Goal: Task Accomplishment & Management: Manage account settings

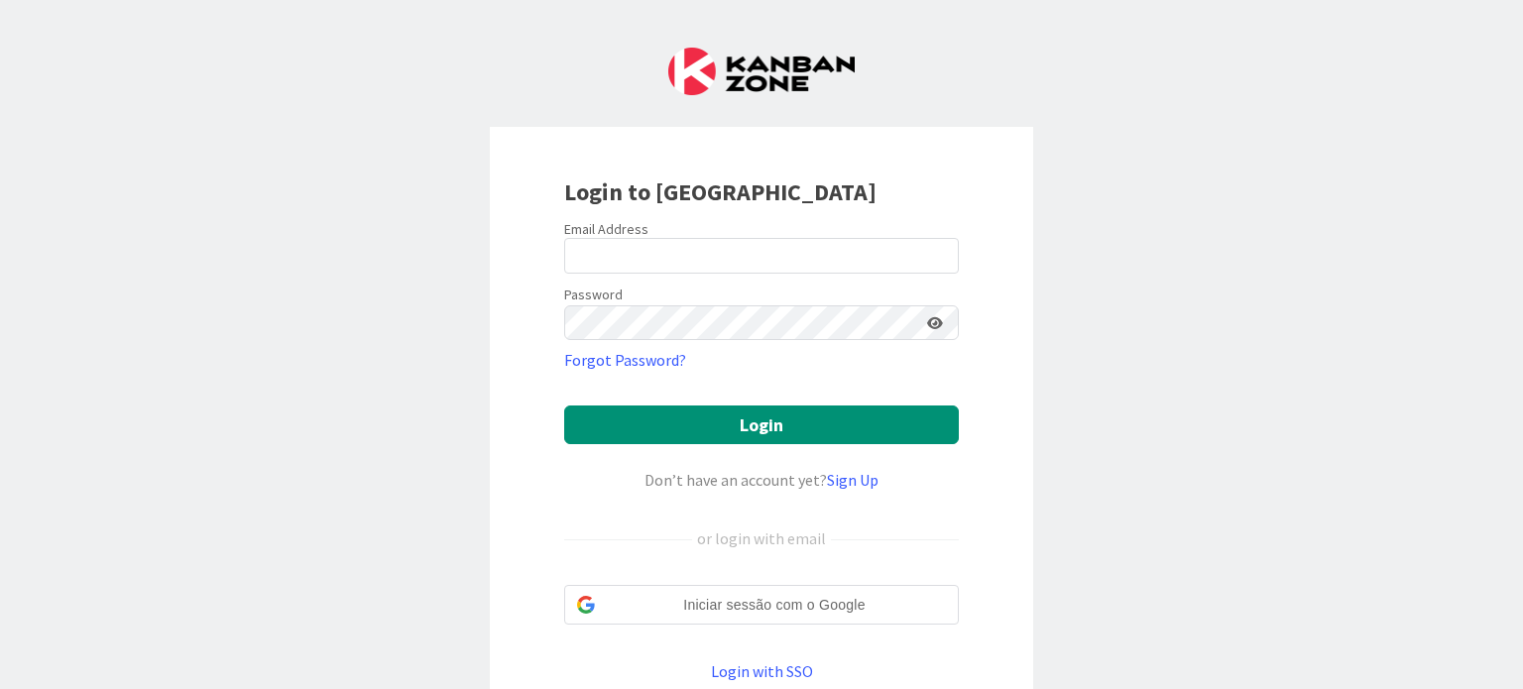
drag, startPoint x: 691, startPoint y: 229, endPoint x: 693, endPoint y: 256, distance: 26.8
click at [691, 233] on div "Email Address" at bounding box center [761, 229] width 395 height 18
click at [693, 256] on input "email" at bounding box center [761, 256] width 395 height 36
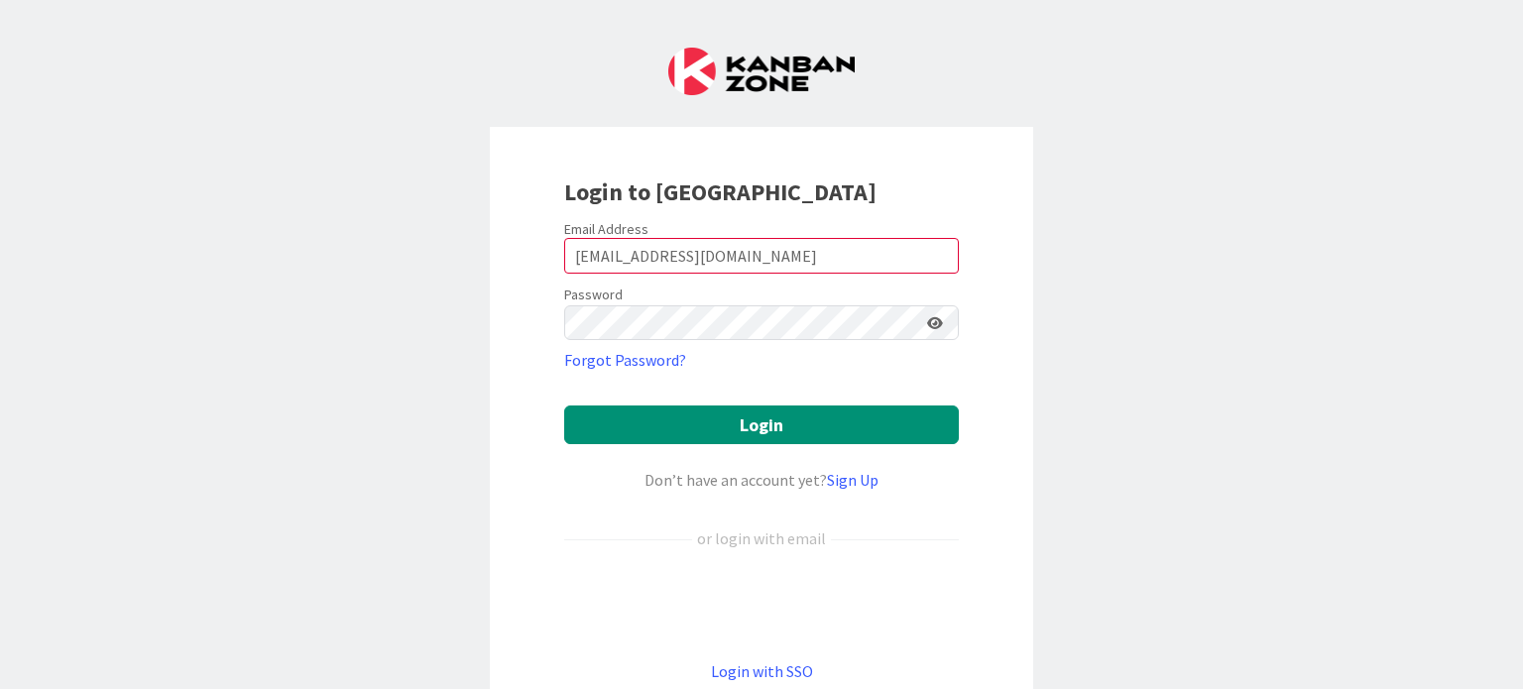
click at [932, 327] on icon at bounding box center [935, 323] width 16 height 14
click at [564, 406] on button "Login" at bounding box center [761, 425] width 395 height 39
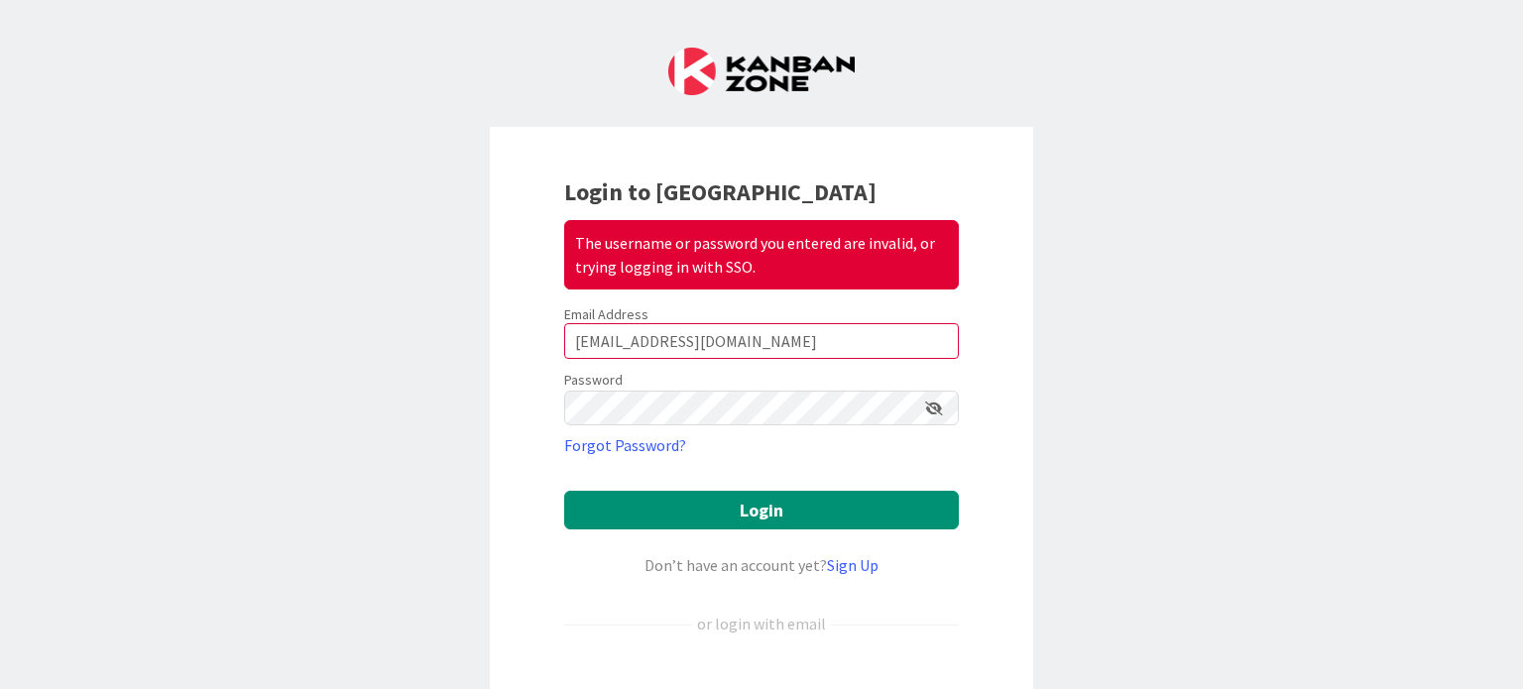
click at [928, 406] on icon at bounding box center [934, 409] width 18 height 14
click at [805, 336] on input "[EMAIL_ADDRESS][DOMAIN_NAME]" at bounding box center [761, 341] width 395 height 36
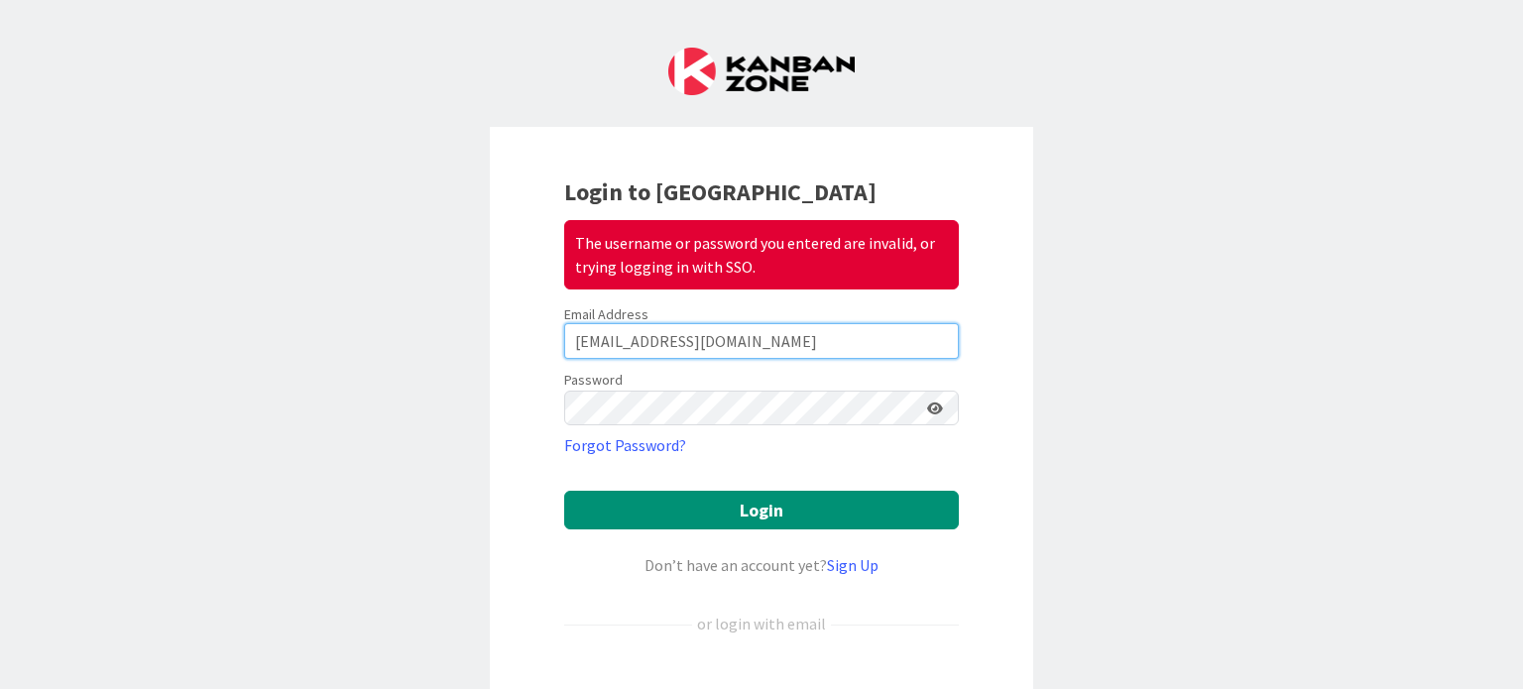
drag, startPoint x: 820, startPoint y: 336, endPoint x: 488, endPoint y: 340, distance: 332.2
click at [490, 340] on div "Login to Kanban Zone The username or password you entered are invalid, or tryin…" at bounding box center [761, 472] width 543 height 690
type input "[EMAIL_ADDRESS][DOMAIN_NAME]"
click at [564, 491] on button "Login" at bounding box center [761, 510] width 395 height 39
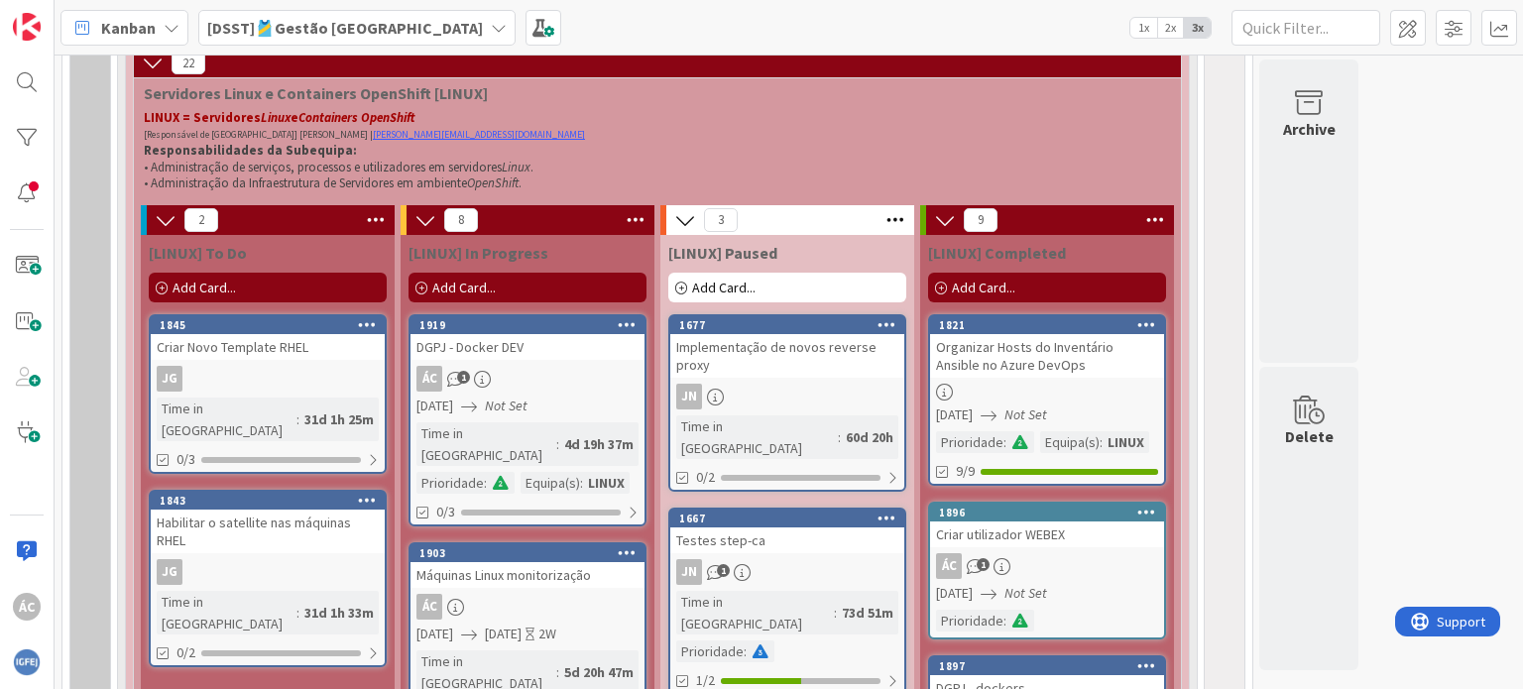
scroll to position [1685, 0]
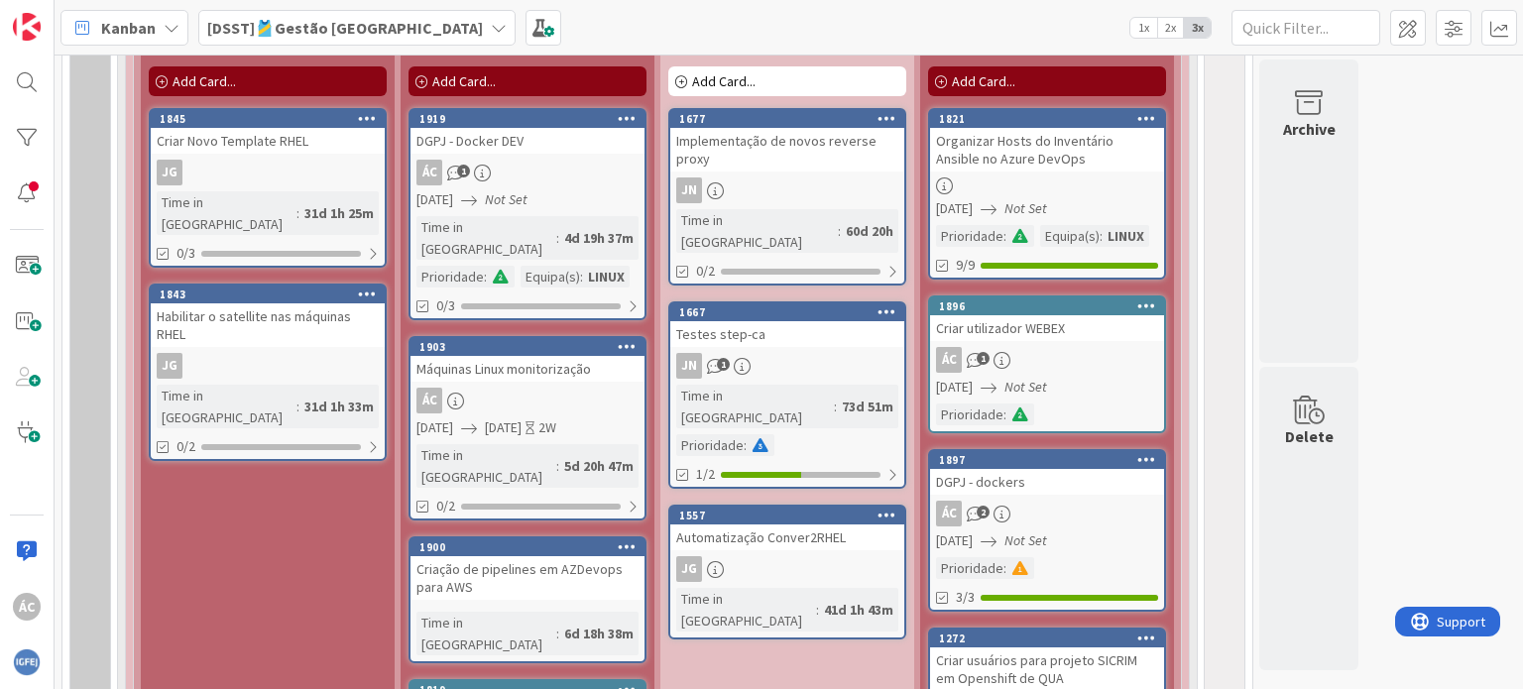
click at [521, 417] on span "[DATE]" at bounding box center [503, 427] width 37 height 21
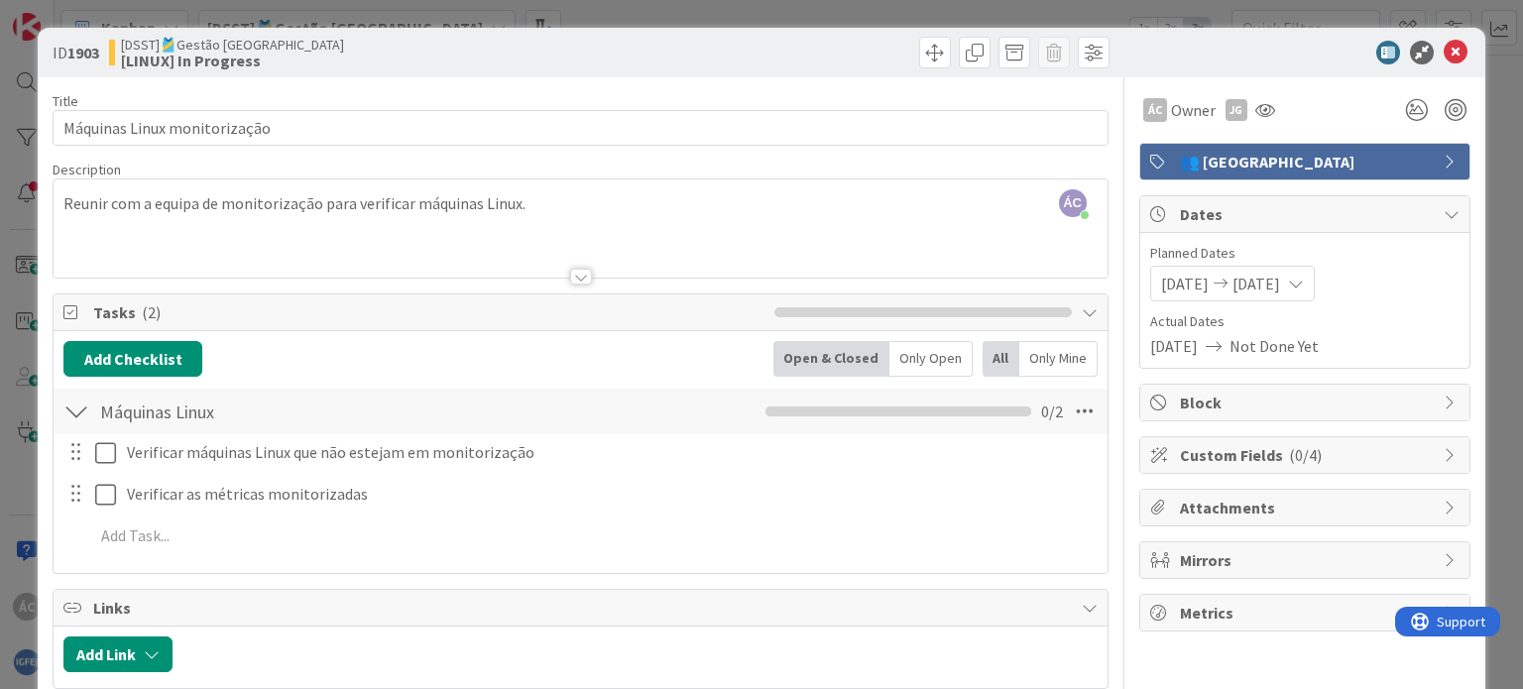
click at [1253, 276] on span "[DATE]" at bounding box center [1256, 284] width 48 height 24
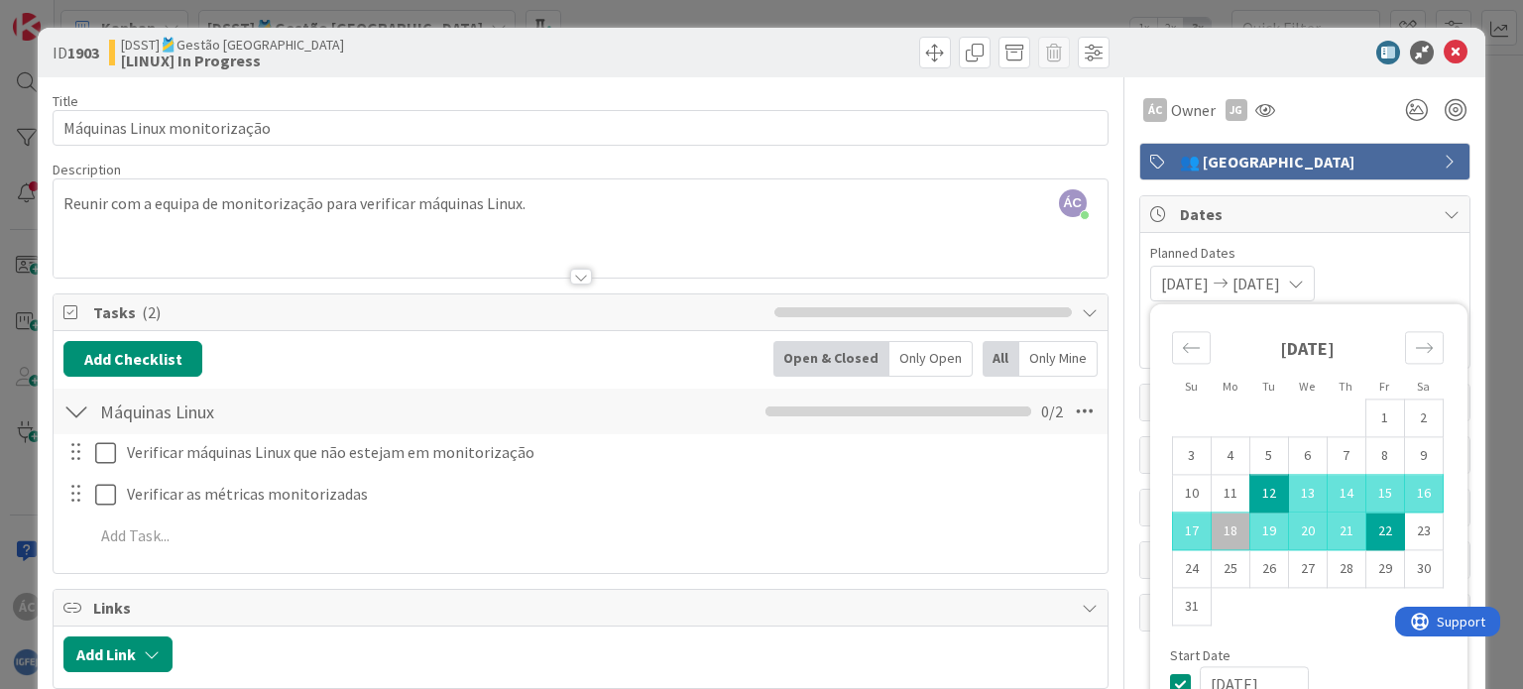
click at [1253, 493] on td "12" at bounding box center [1268, 494] width 39 height 38
drag, startPoint x: 1372, startPoint y: 530, endPoint x: 1241, endPoint y: 483, distance: 139.3
click at [1241, 483] on tbody "1 2 3 4 5 6 7 8 9 10 11 12 13 14 15 16 17 18 19 20 21 22 23 24 25 26 27 28 29 3…" at bounding box center [1307, 513] width 271 height 226
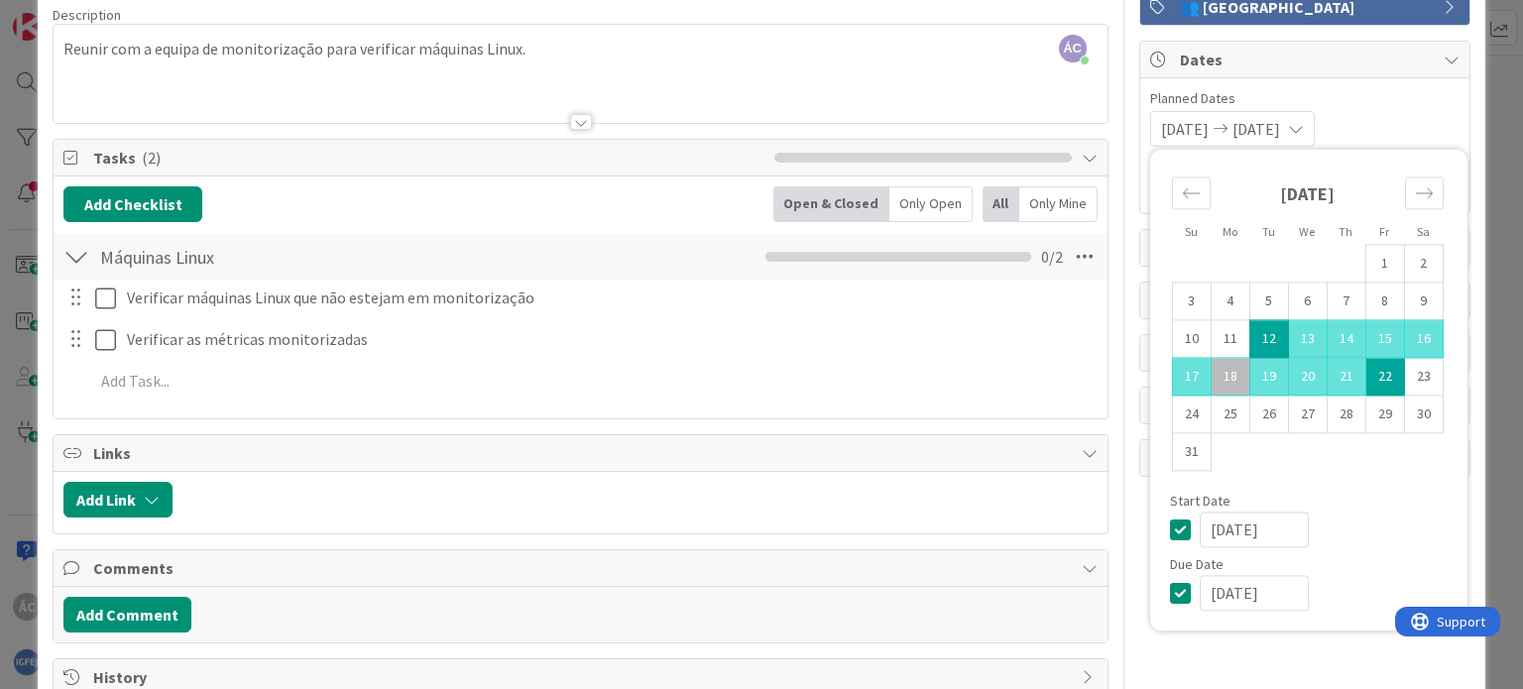
scroll to position [198, 0]
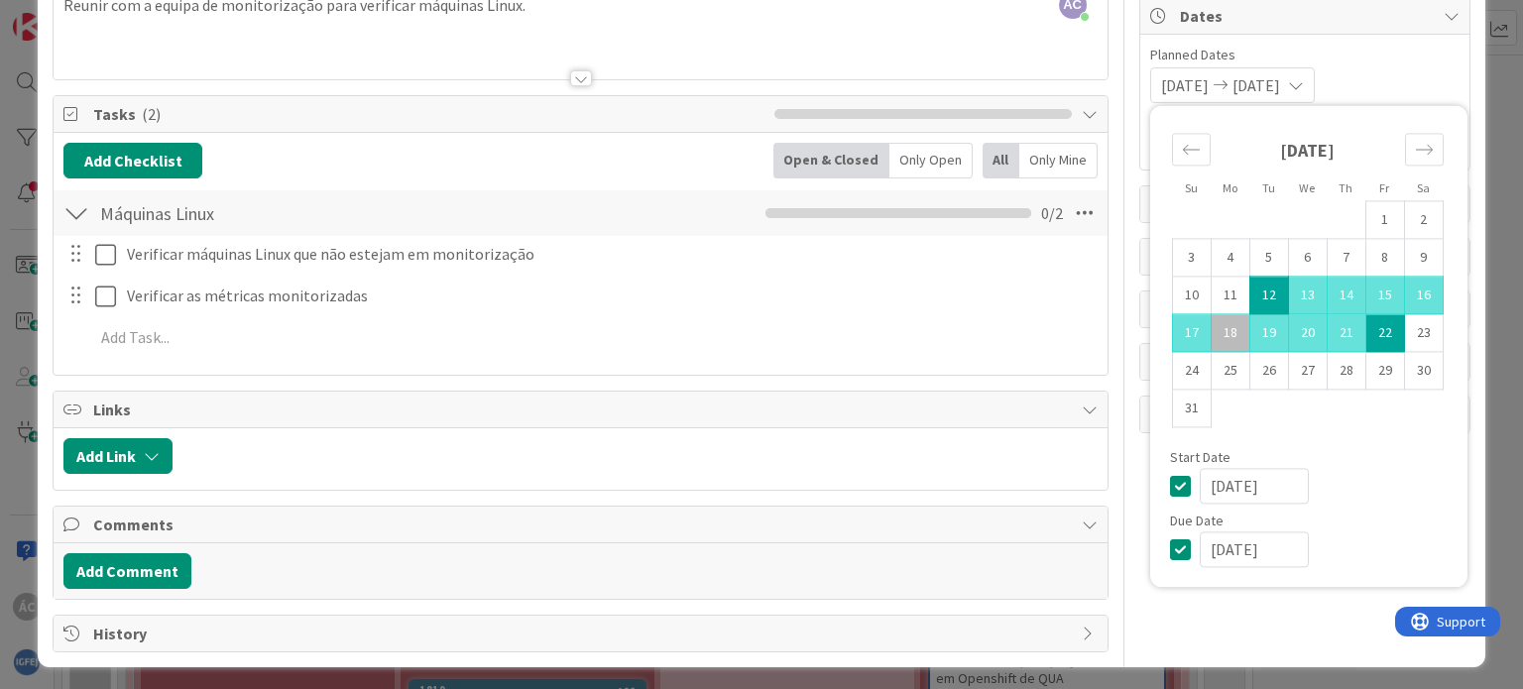
click at [1170, 546] on icon at bounding box center [1185, 549] width 30 height 24
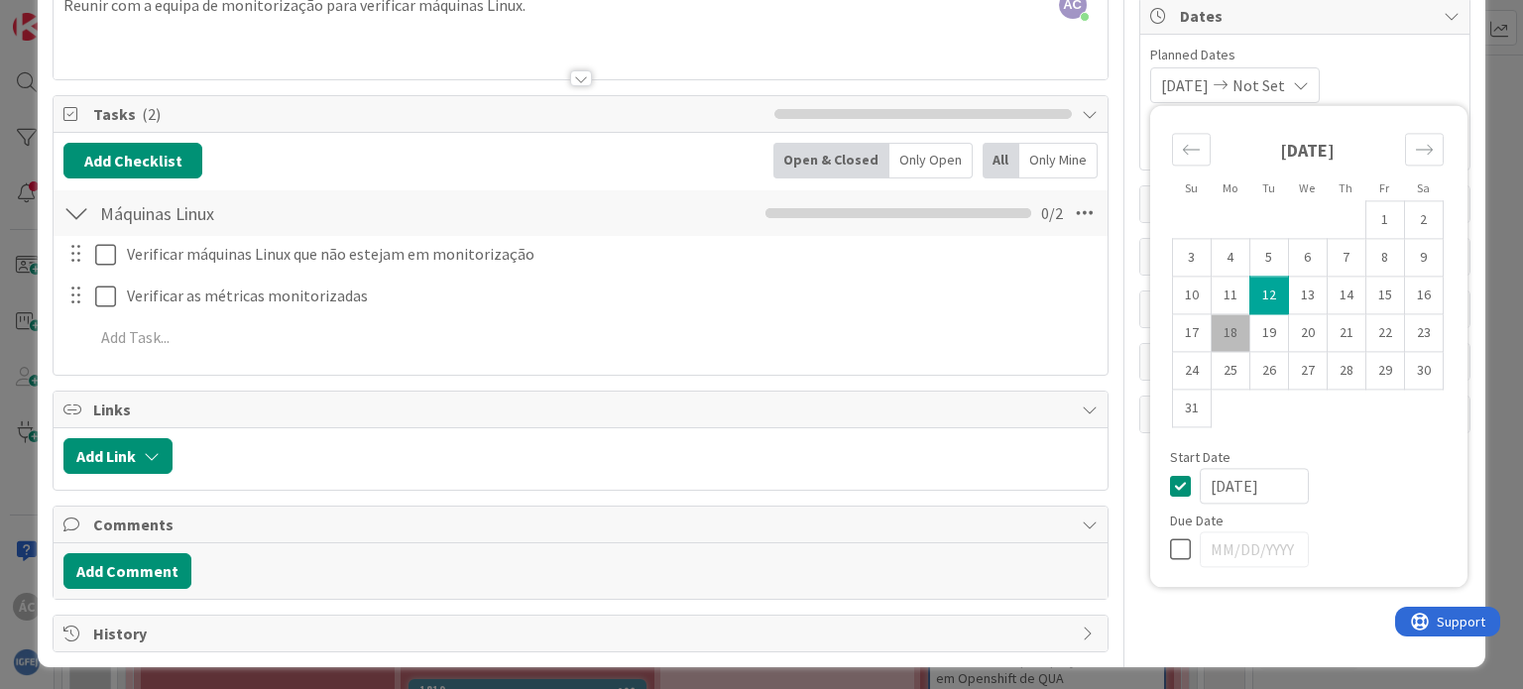
click at [1388, 68] on div "[DATE] Not Set Su Mo Tu We Th Fr Sa [DATE] 1 2 3 4 5 6 7 8 9 10 11 12 13 14 15 …" at bounding box center [1304, 85] width 309 height 36
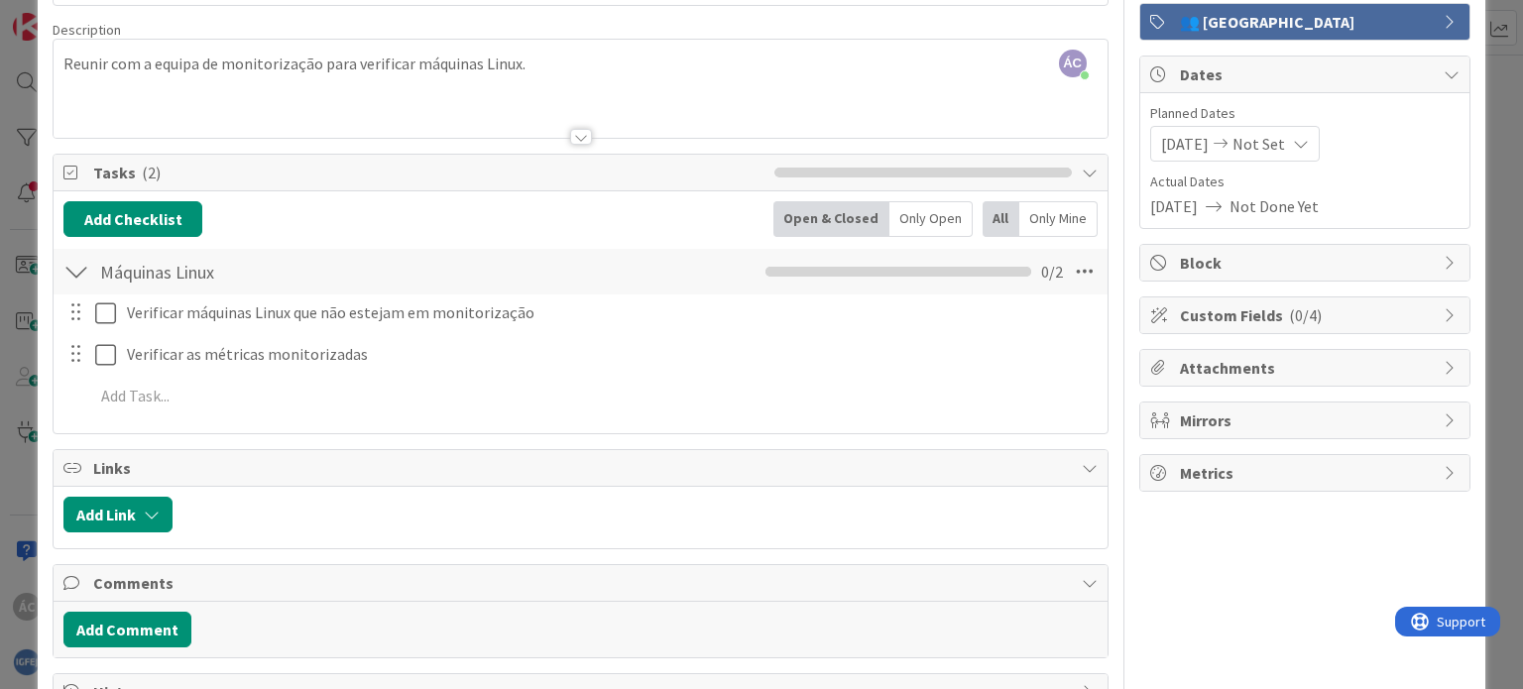
scroll to position [0, 0]
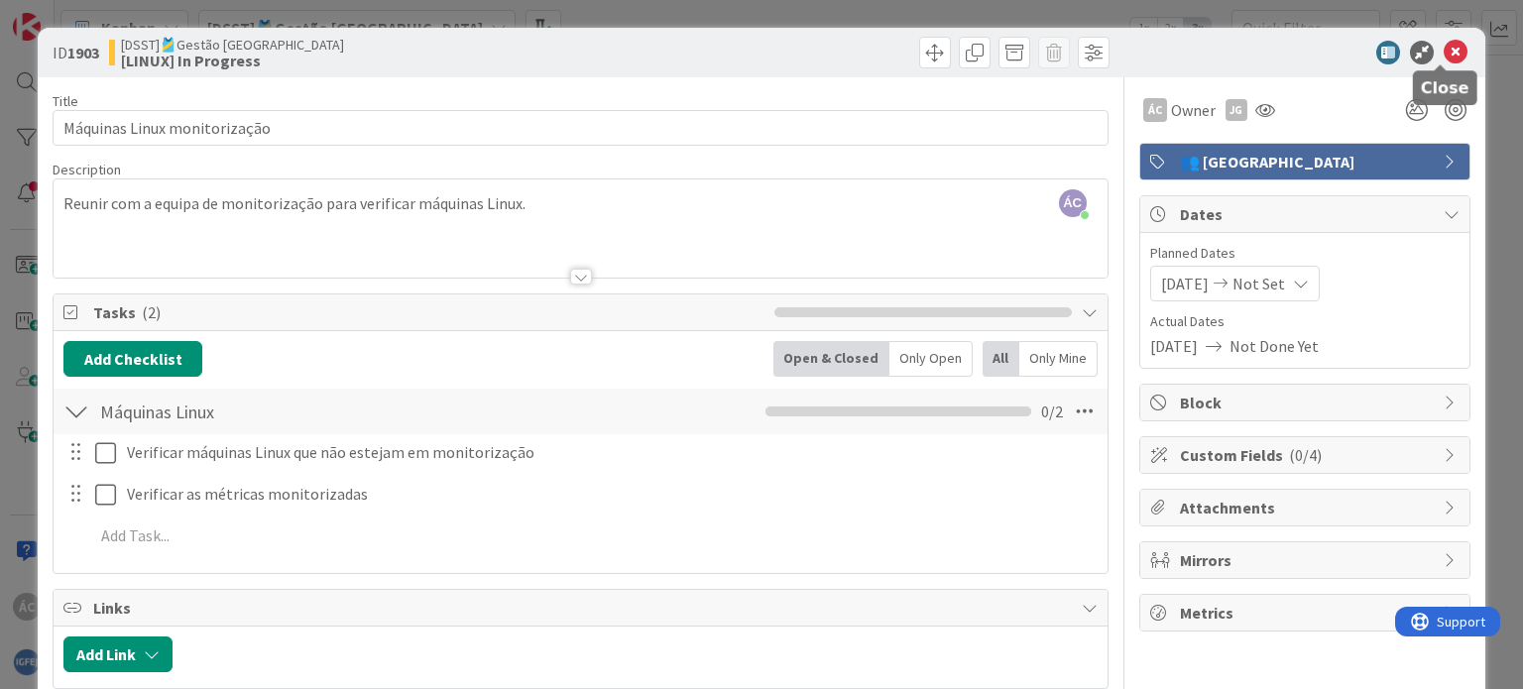
click at [1444, 58] on icon at bounding box center [1456, 53] width 24 height 24
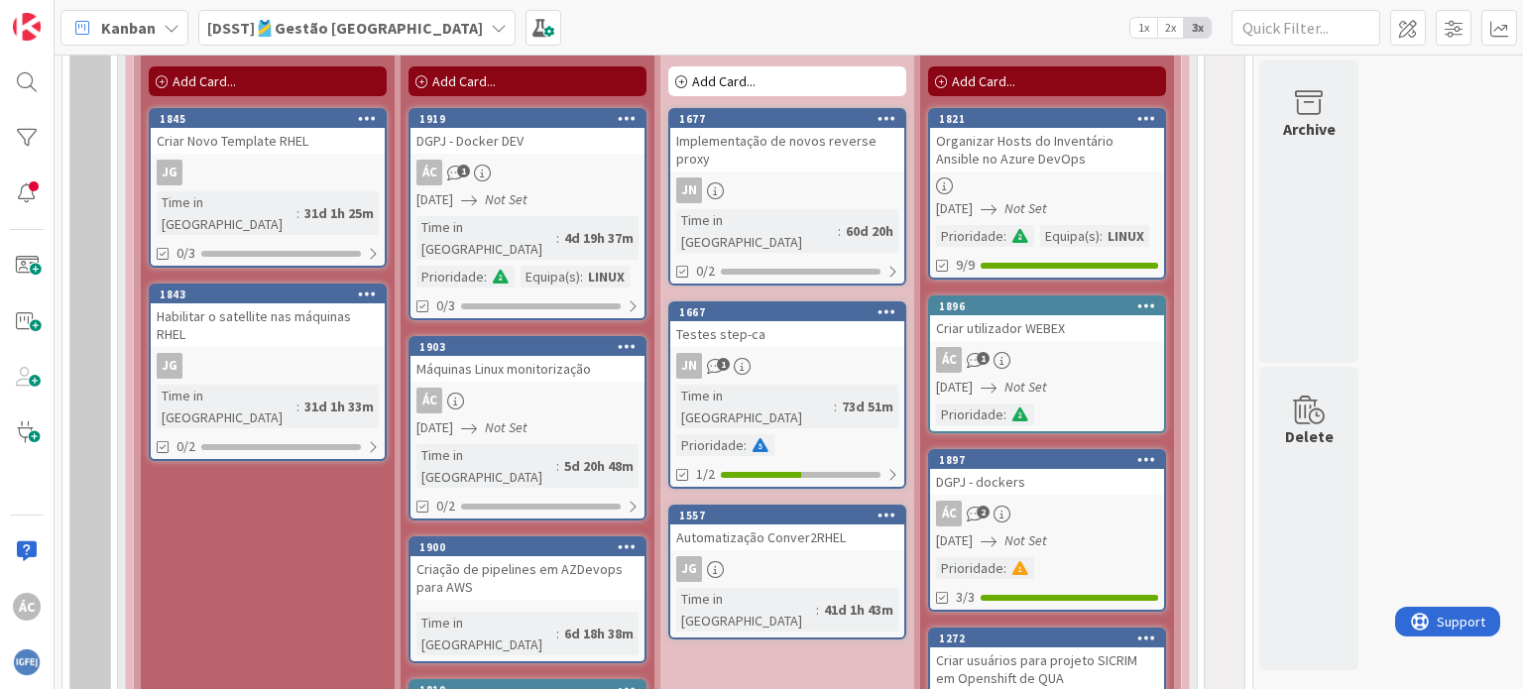
click at [523, 417] on span "Not Set" at bounding box center [506, 427] width 43 height 21
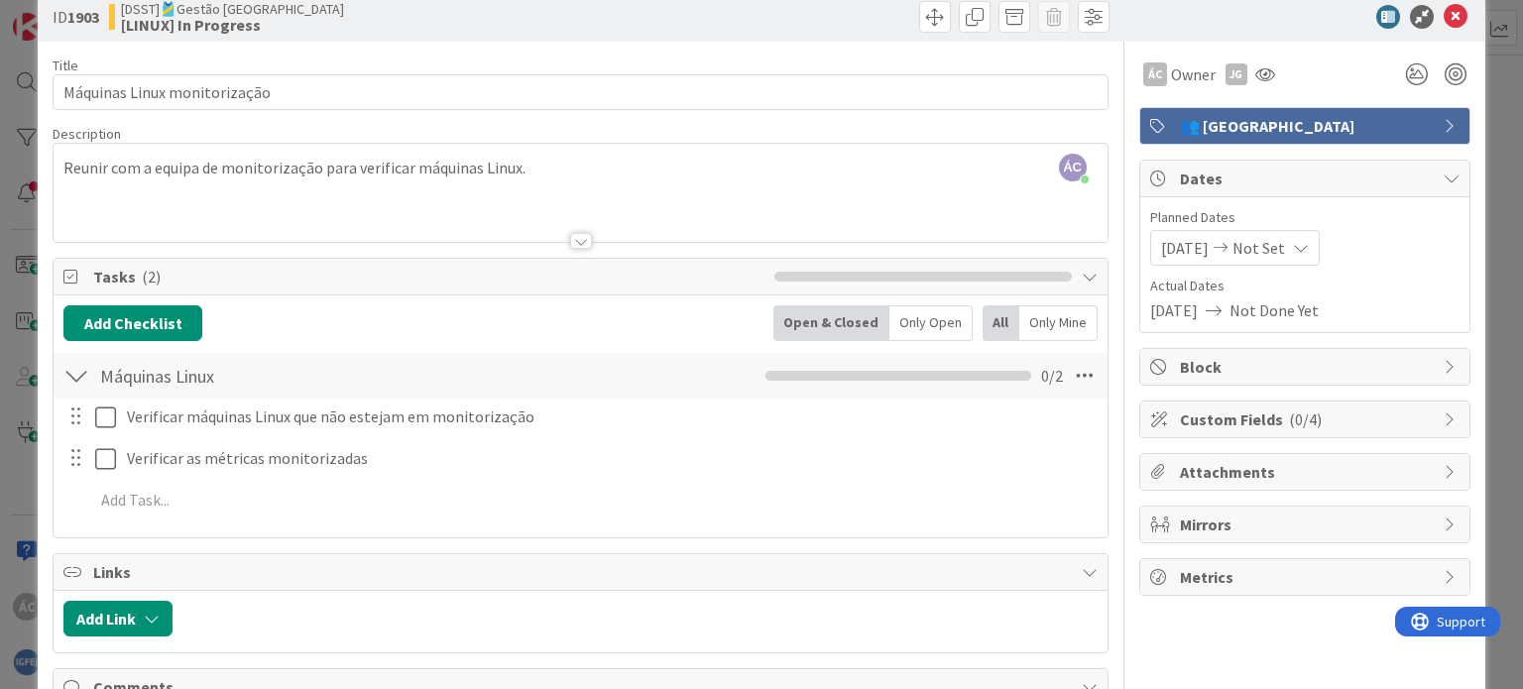
scroll to position [1, 0]
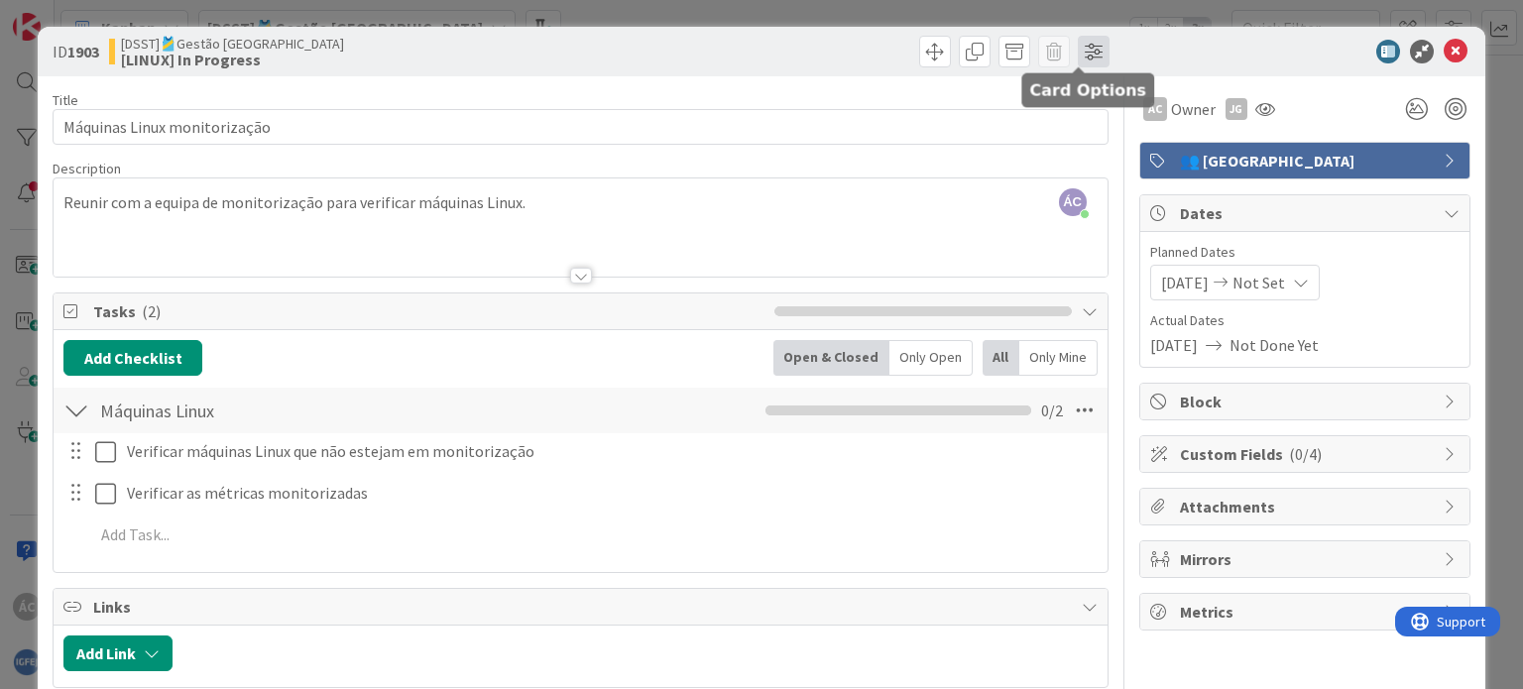
click at [1087, 58] on span at bounding box center [1094, 52] width 32 height 32
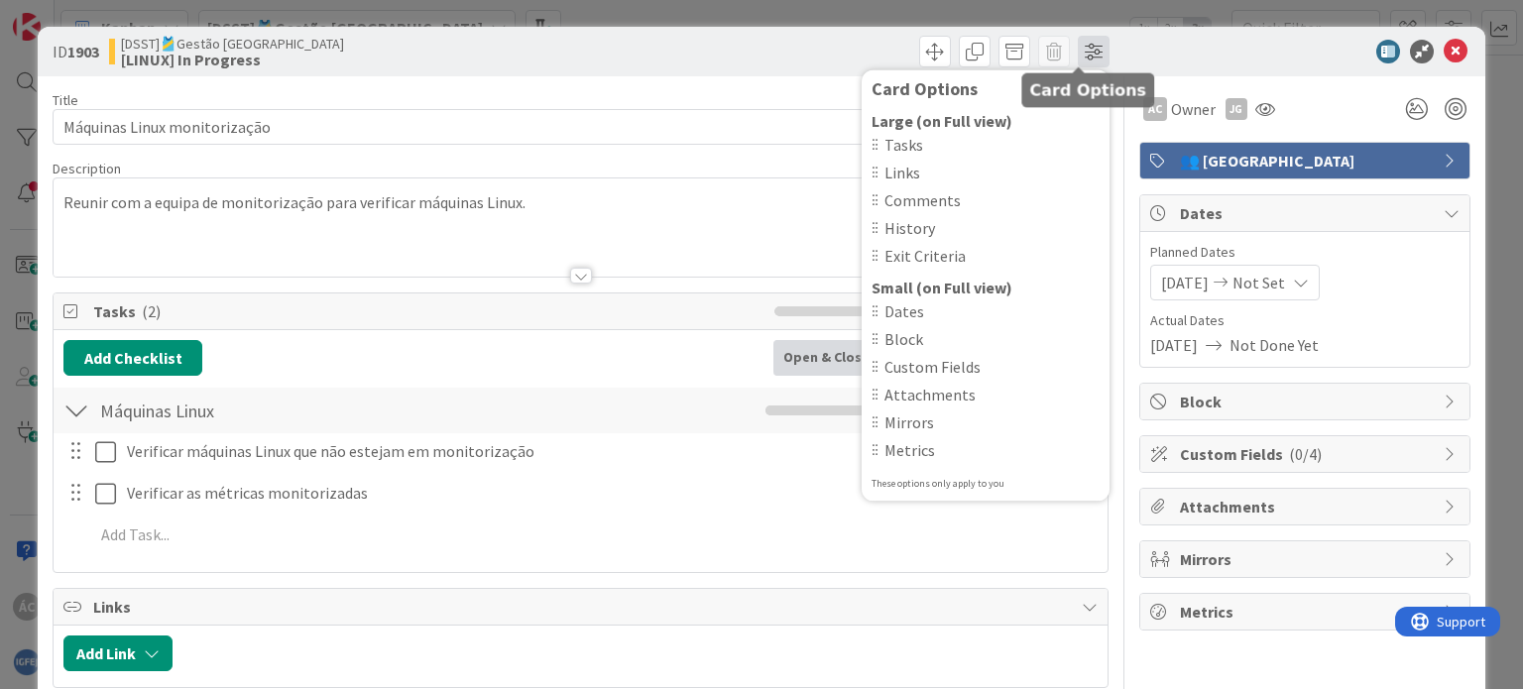
click at [1087, 58] on span at bounding box center [1094, 52] width 32 height 32
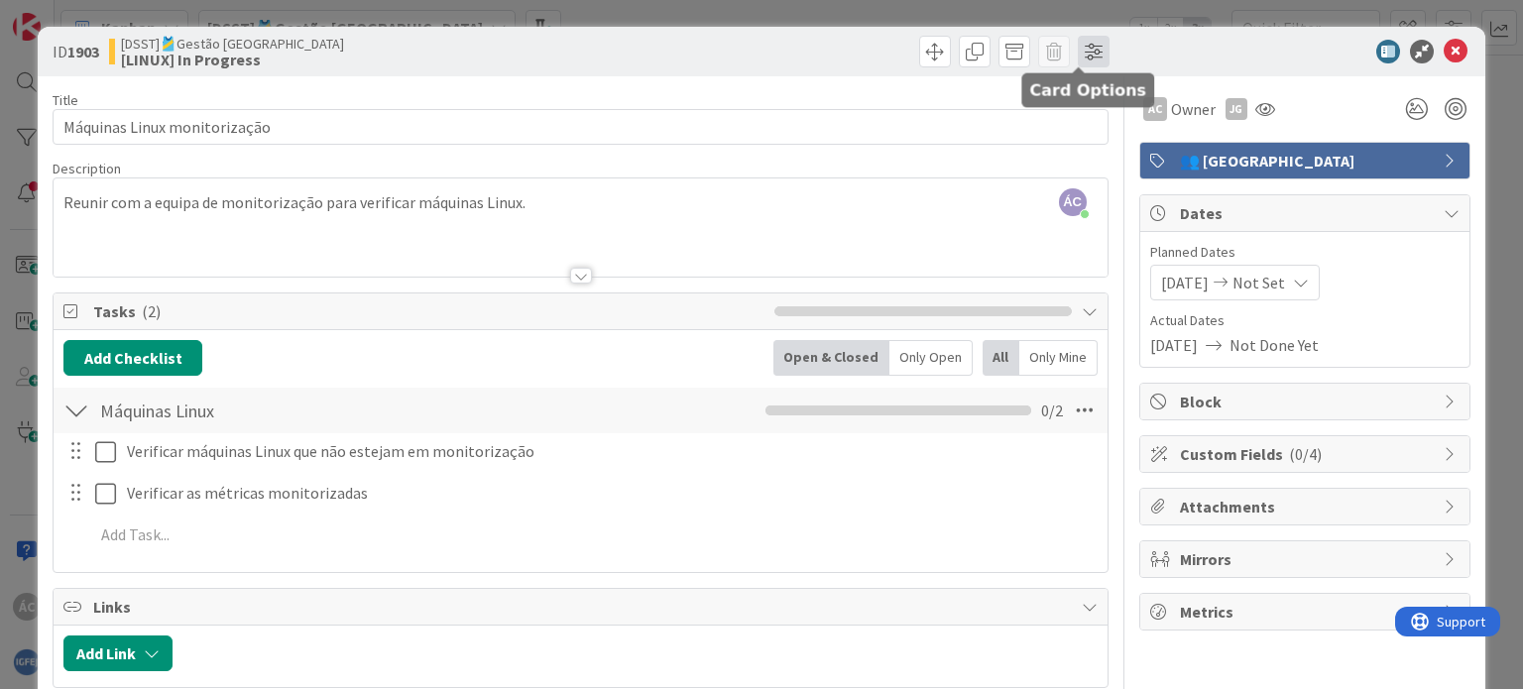
click at [1087, 58] on span at bounding box center [1094, 52] width 32 height 32
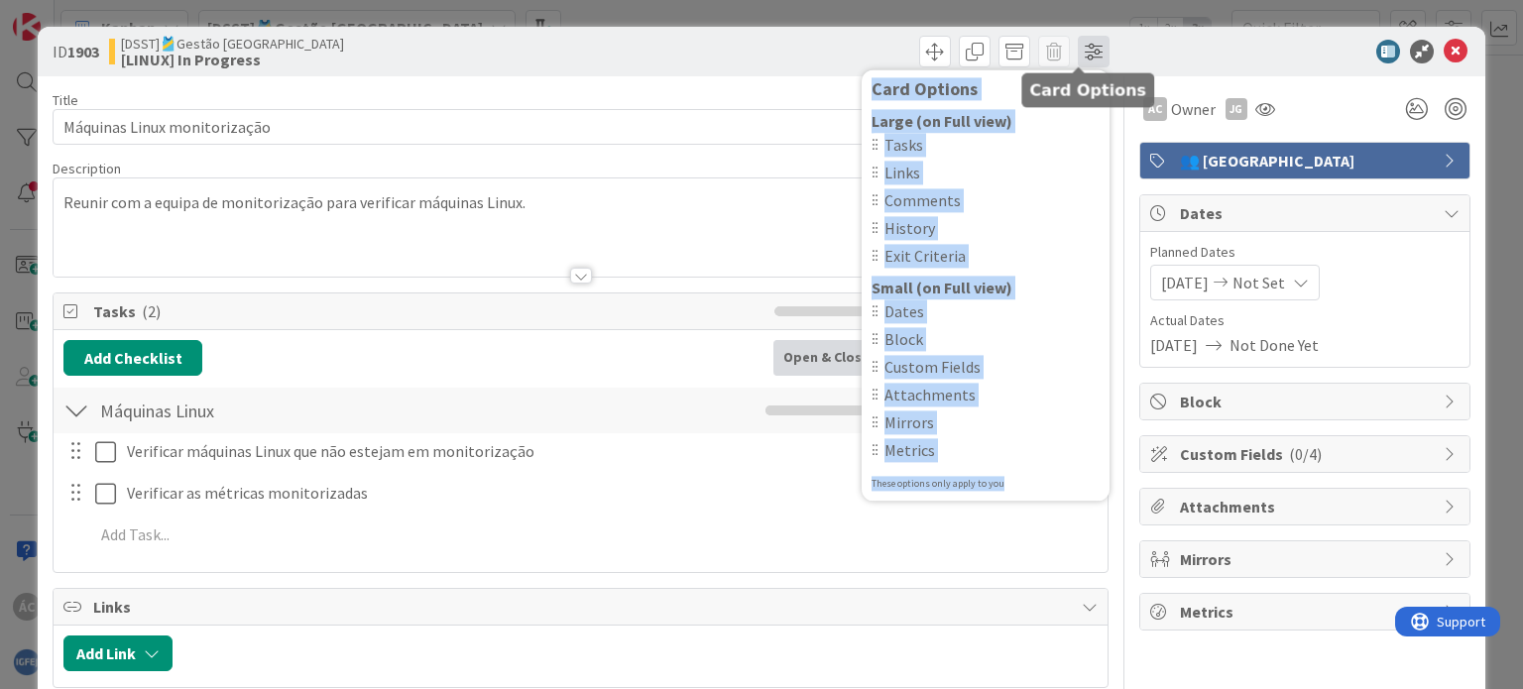
click at [1087, 58] on span at bounding box center [1094, 52] width 32 height 32
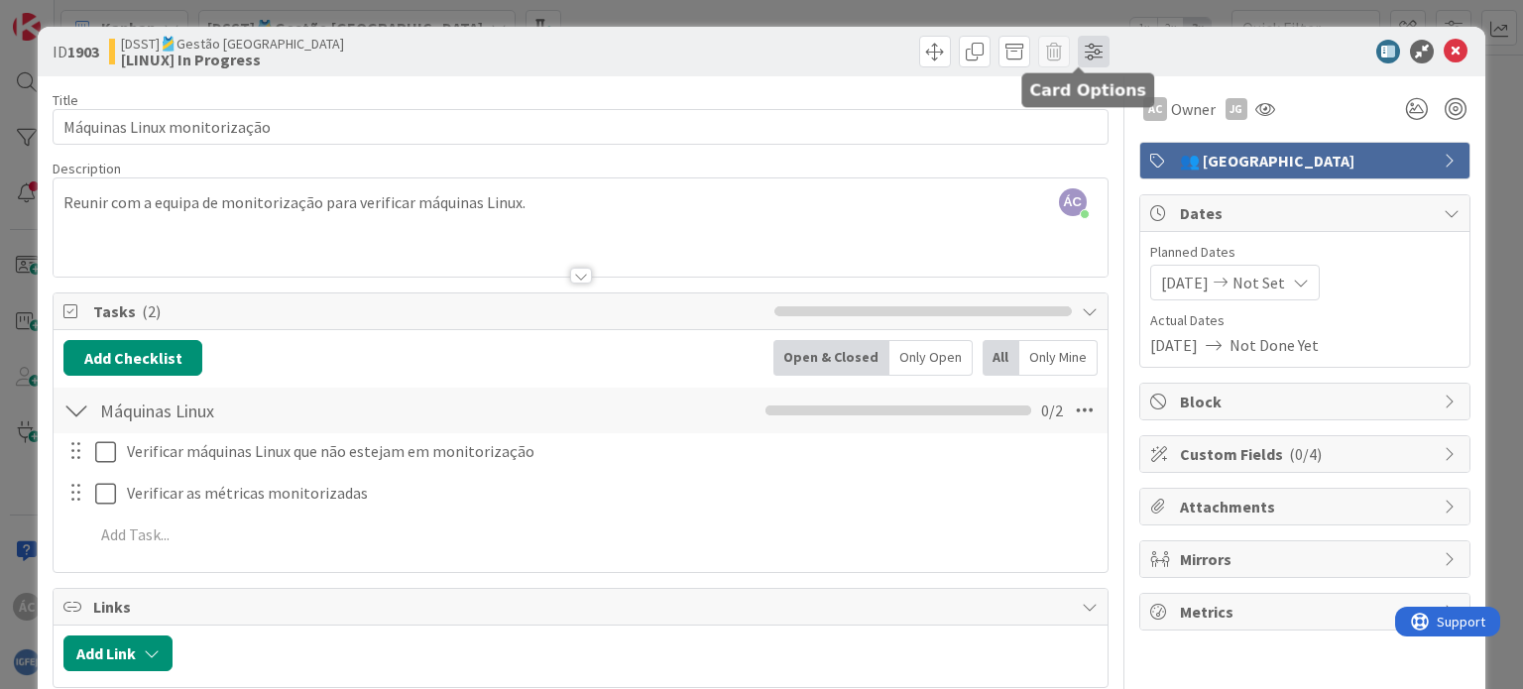
click at [1087, 58] on span at bounding box center [1094, 52] width 32 height 32
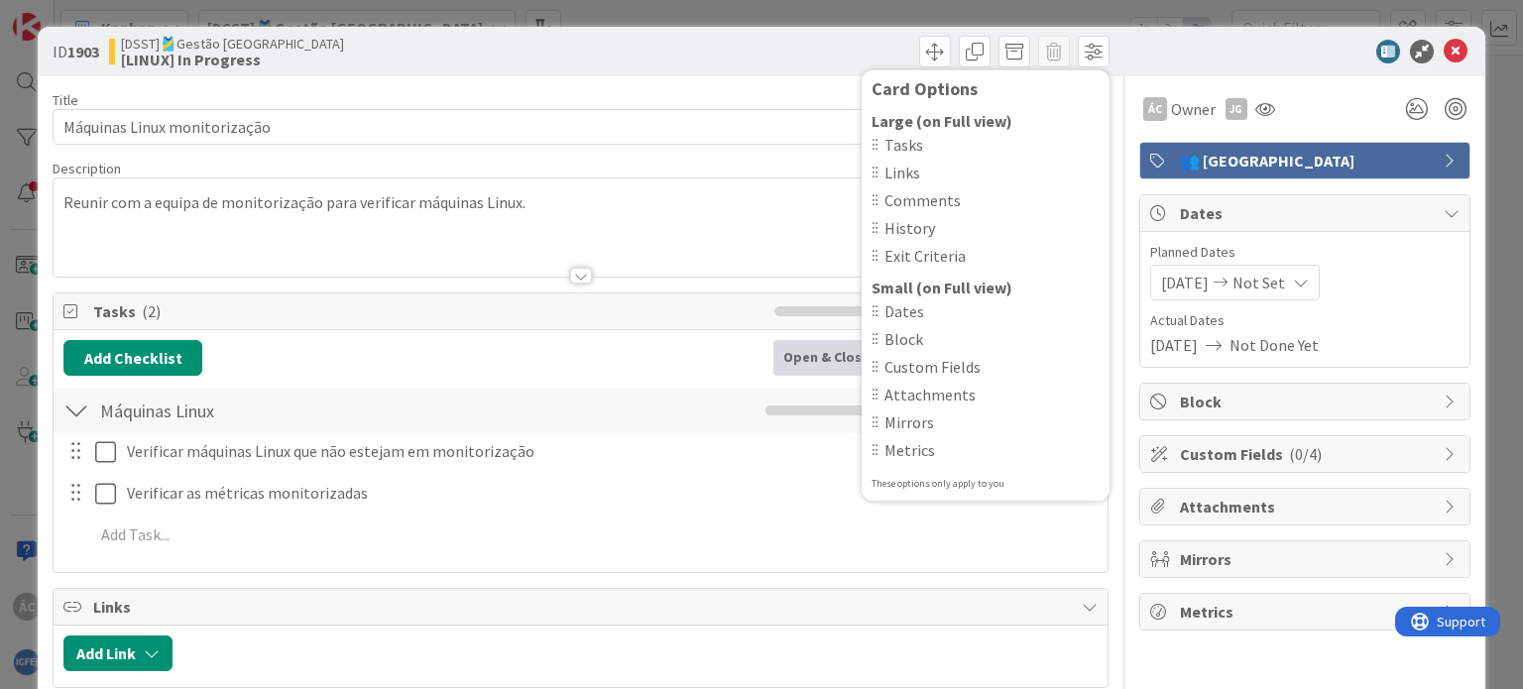
click at [1426, 347] on div "[DATE] Not Done Yet" at bounding box center [1304, 345] width 309 height 24
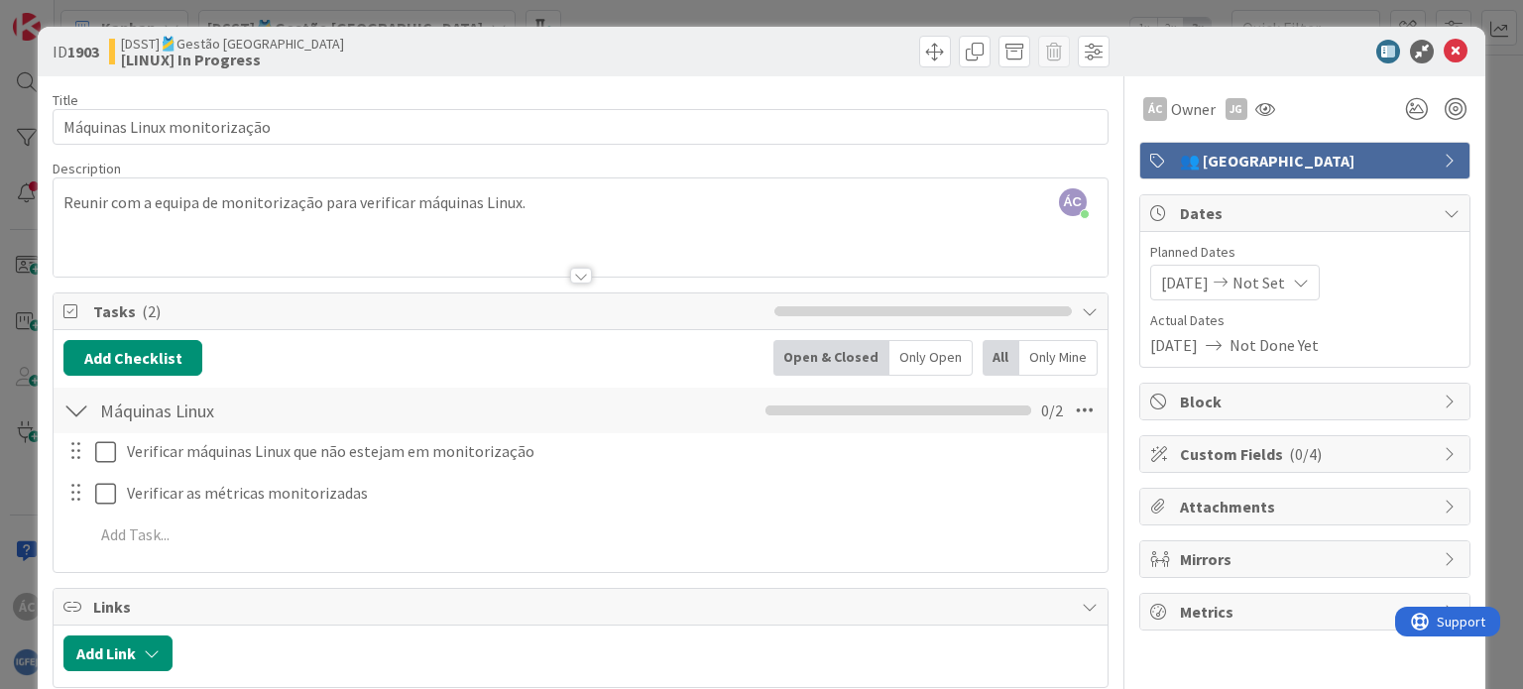
click at [1377, 456] on span "Custom Fields ( 0/4 )" at bounding box center [1307, 454] width 254 height 24
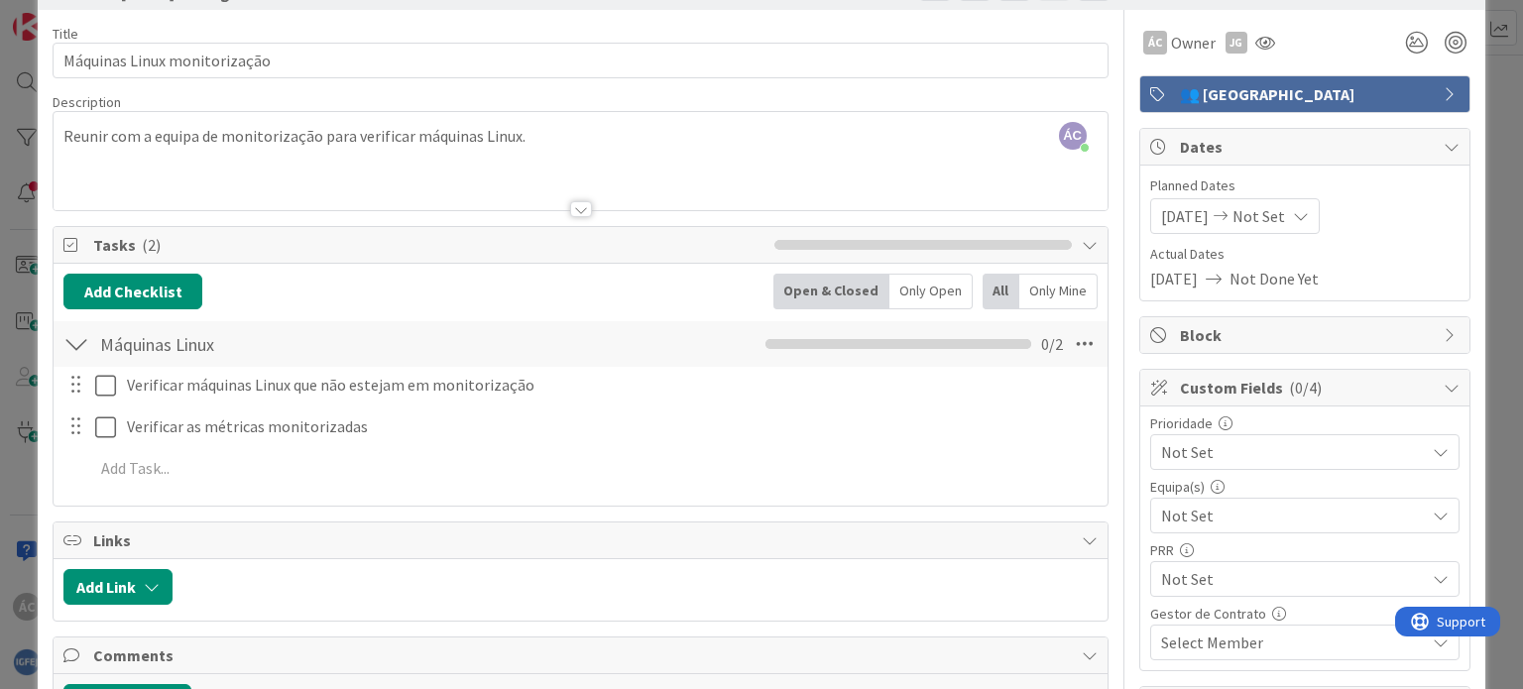
scroll to position [100, 0]
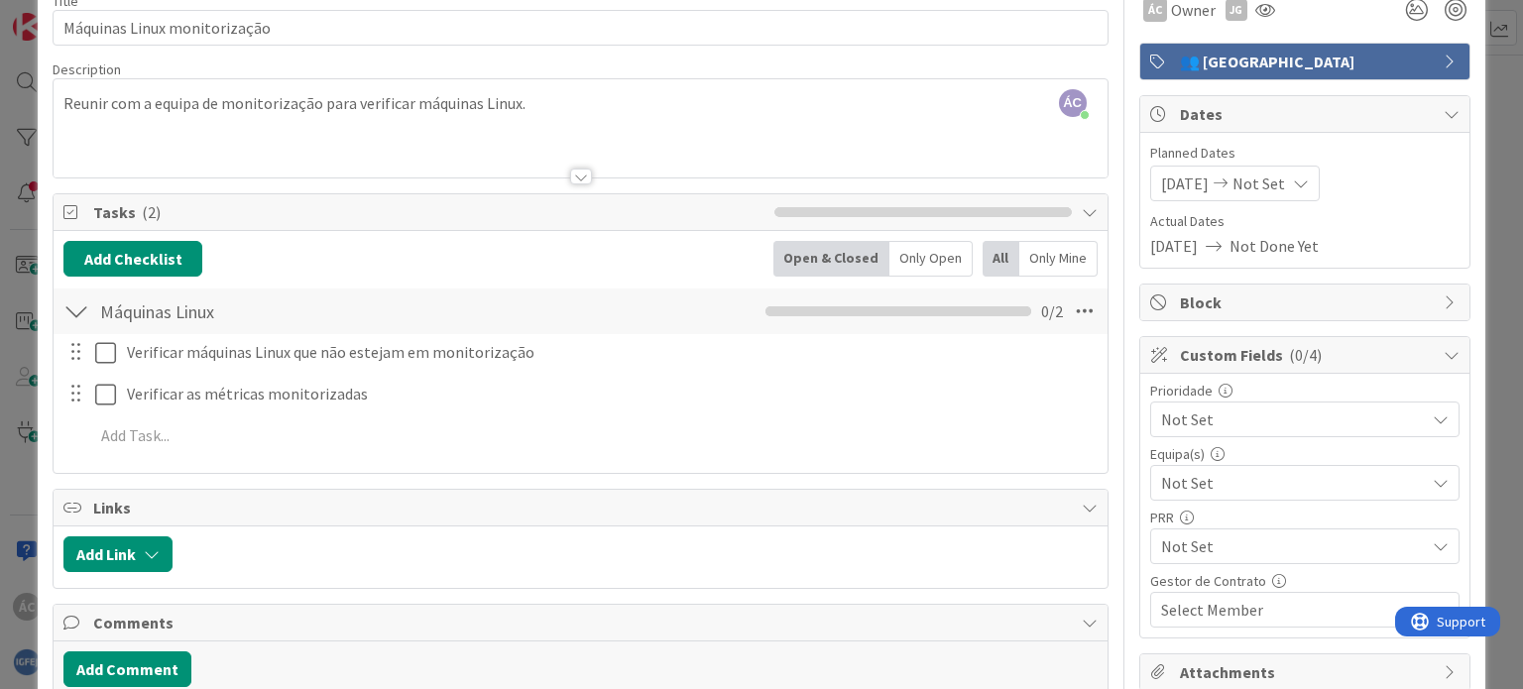
click at [1258, 417] on span "Not Set" at bounding box center [1288, 420] width 254 height 28
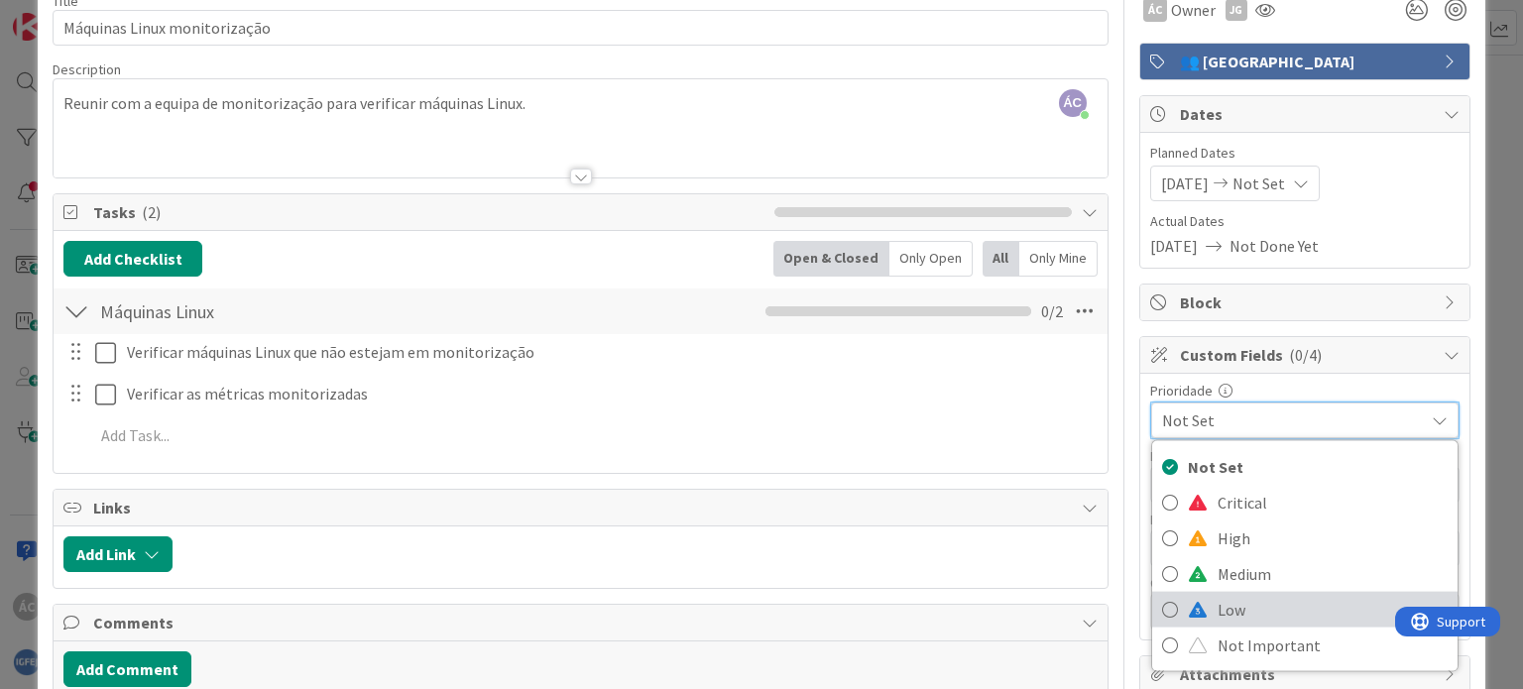
click at [1290, 618] on span "Low" at bounding box center [1333, 610] width 230 height 30
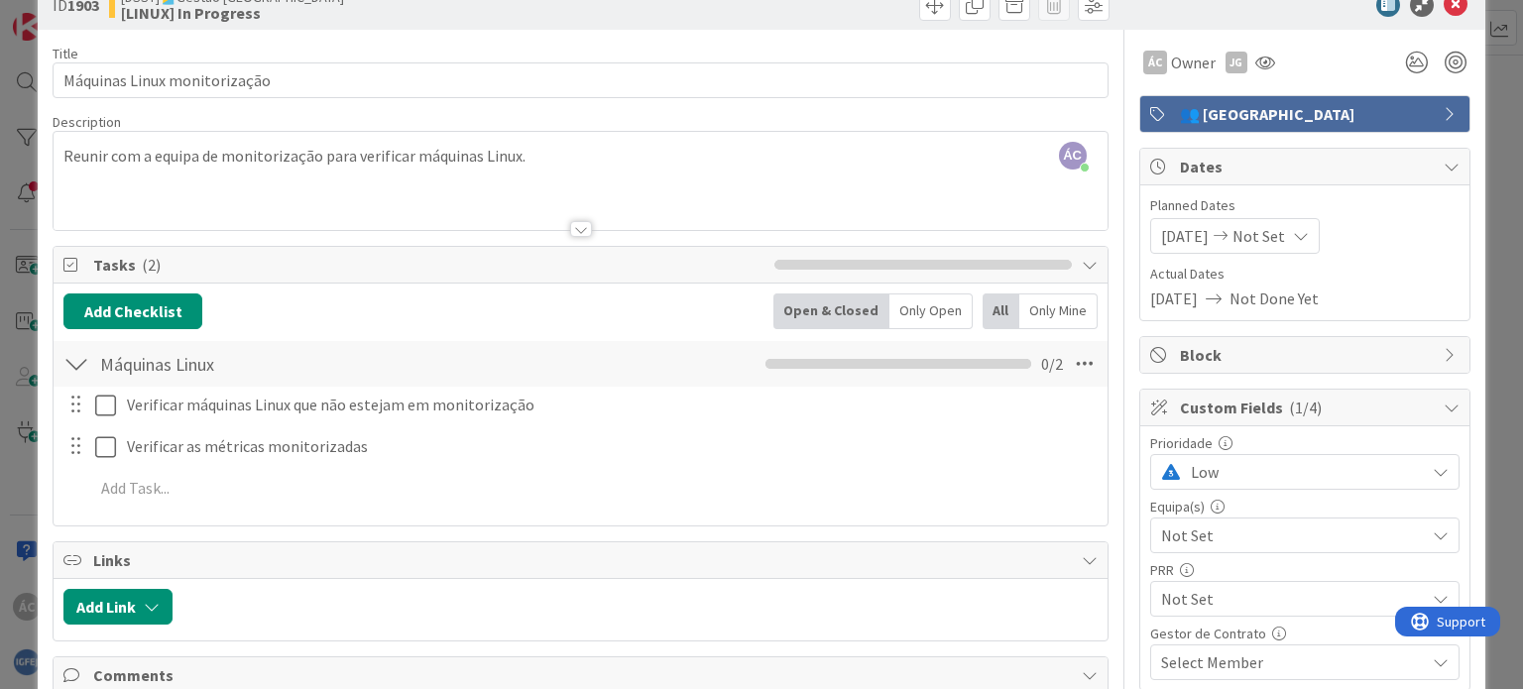
scroll to position [0, 0]
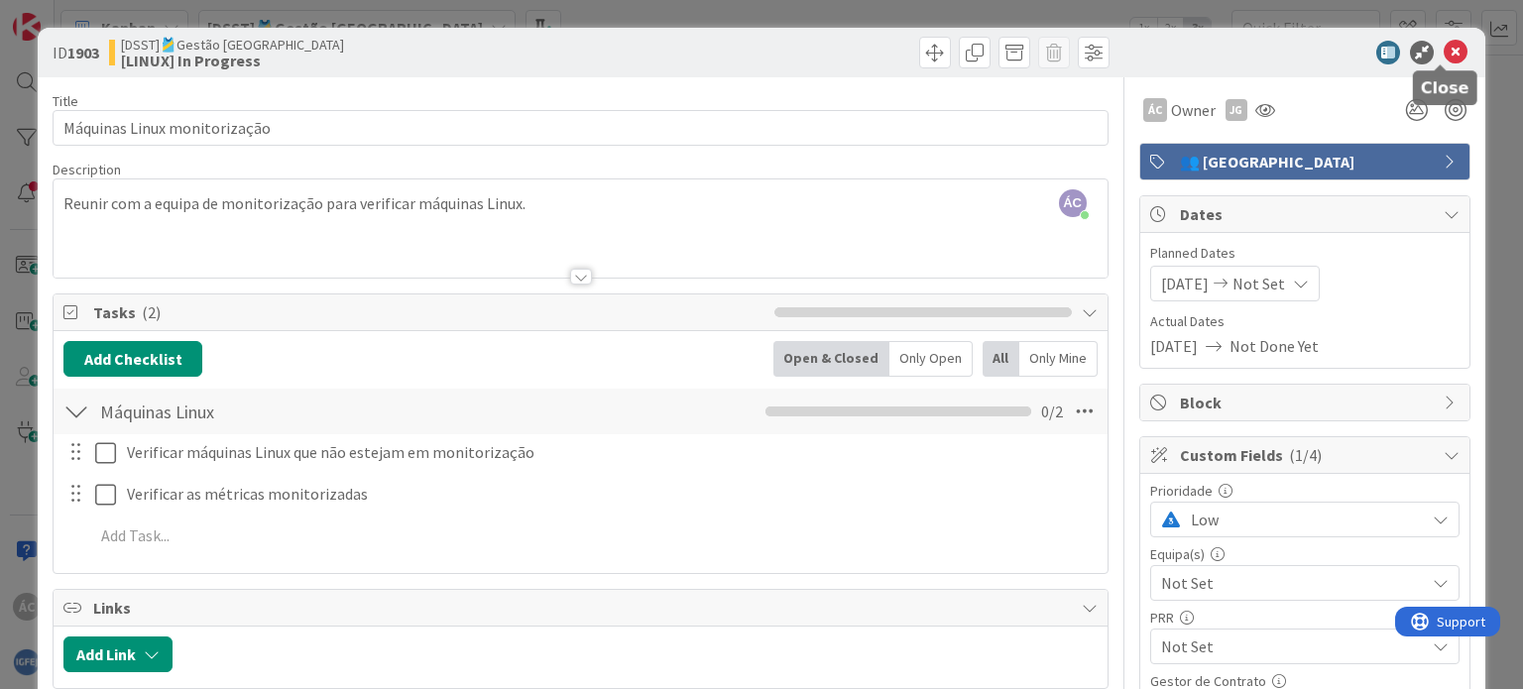
click at [1444, 61] on icon at bounding box center [1456, 53] width 24 height 24
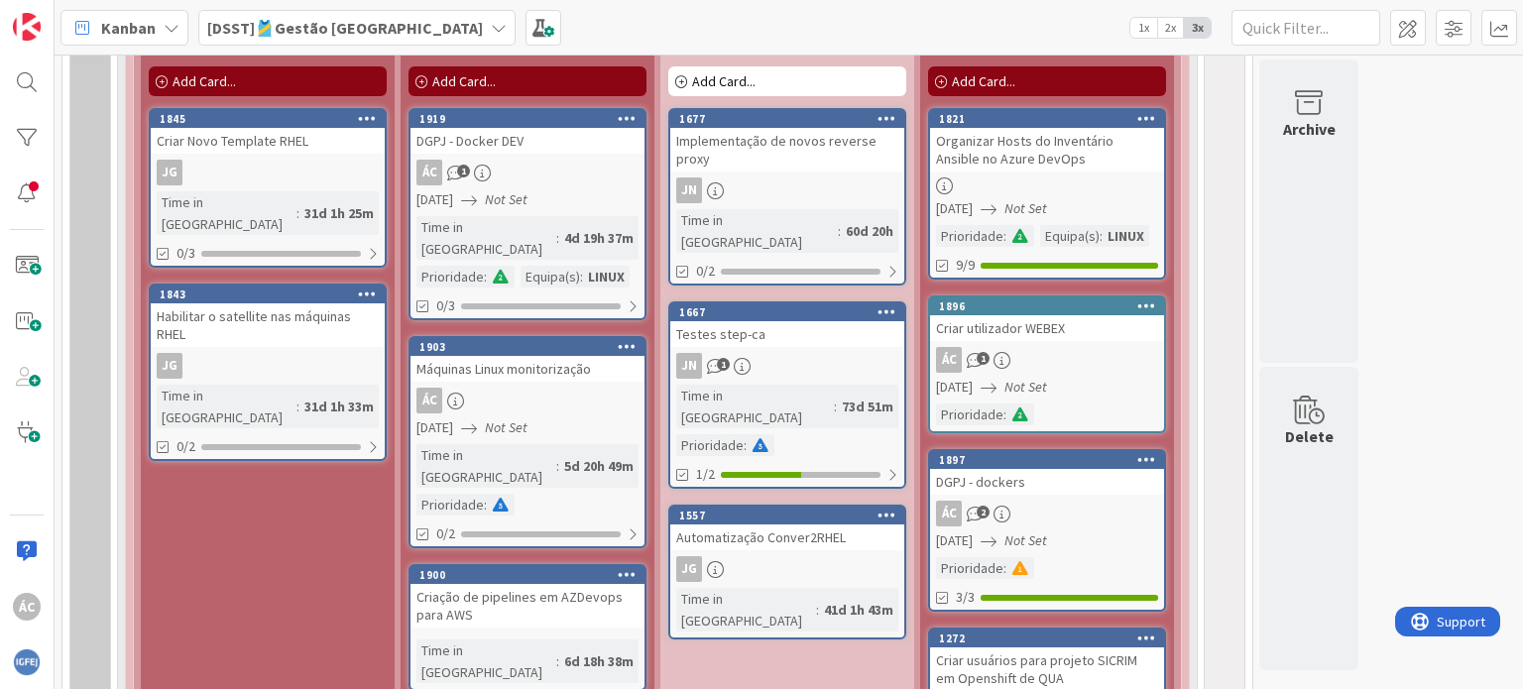
click at [513, 196] on icon "Not Set" at bounding box center [506, 199] width 43 height 18
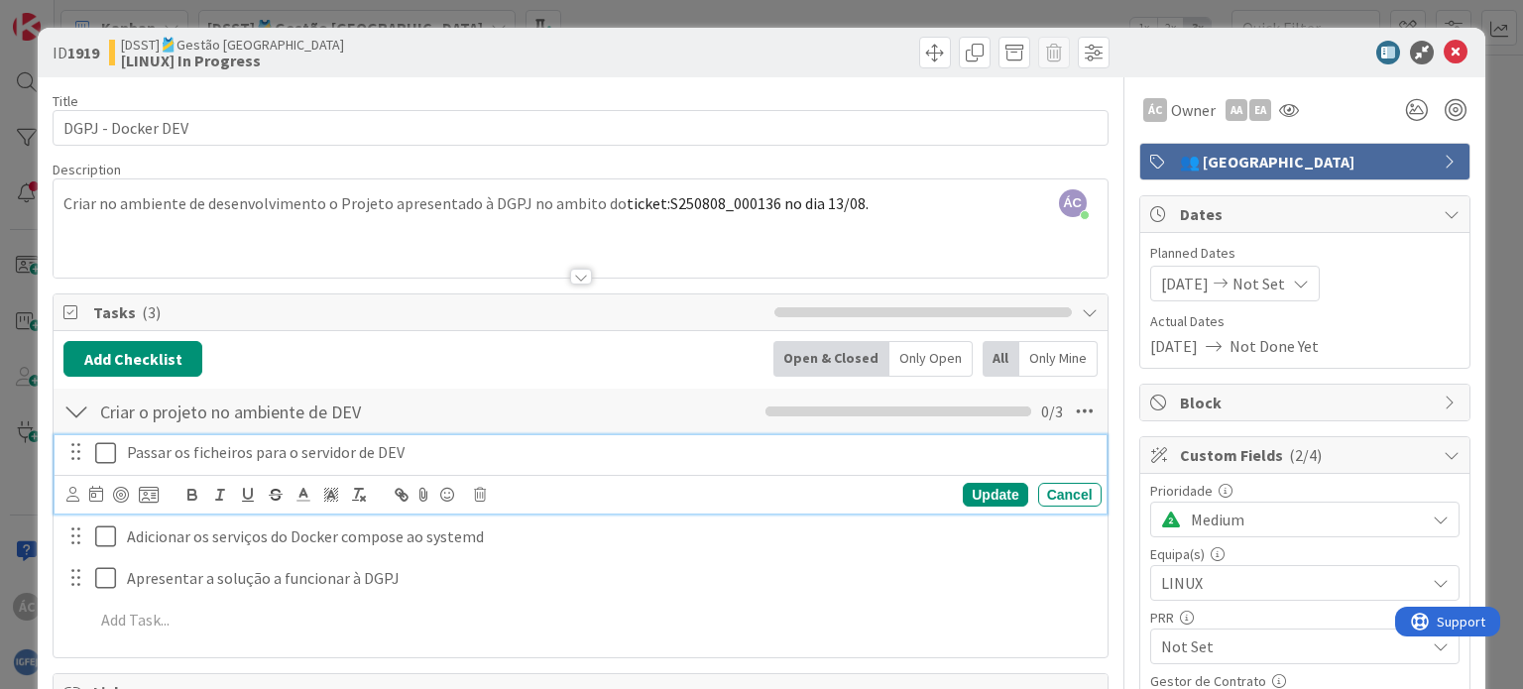
click at [103, 453] on icon at bounding box center [110, 453] width 30 height 24
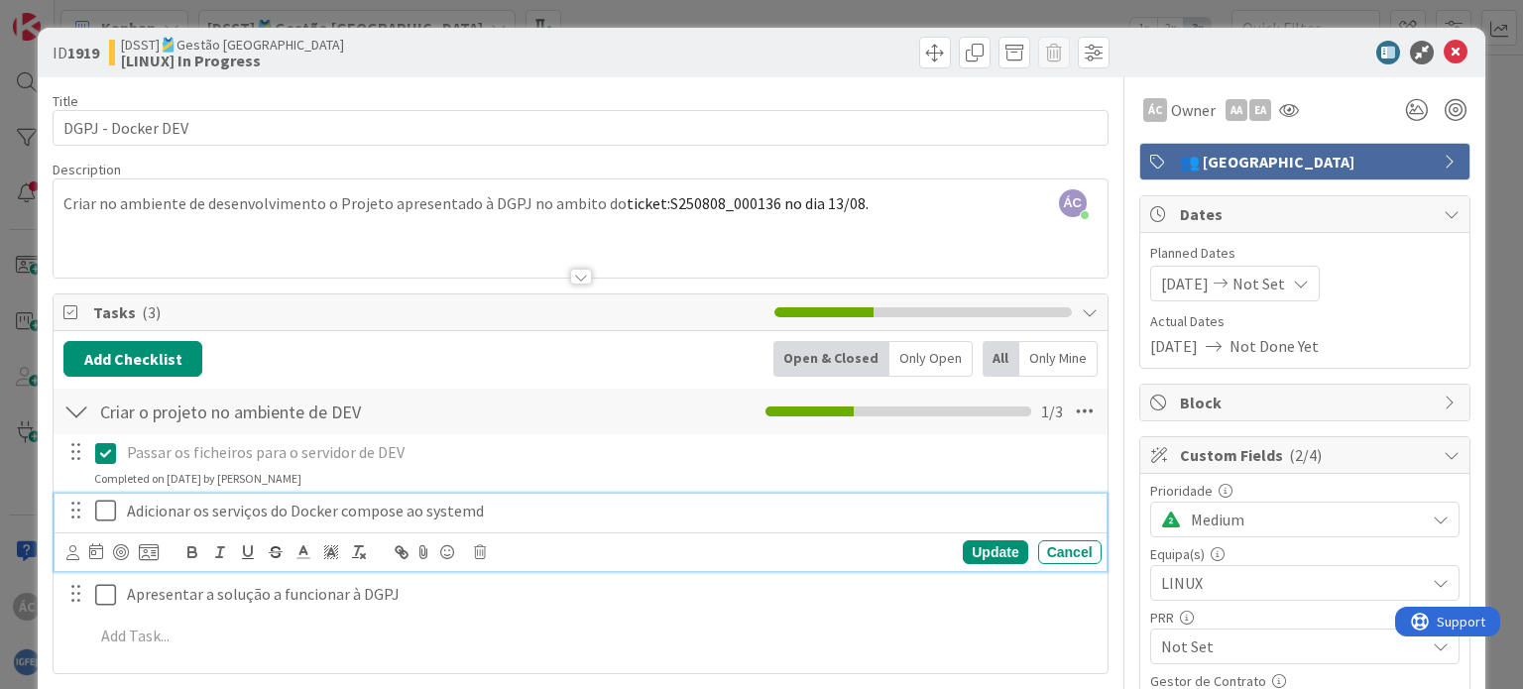
click at [101, 519] on icon at bounding box center [110, 511] width 30 height 24
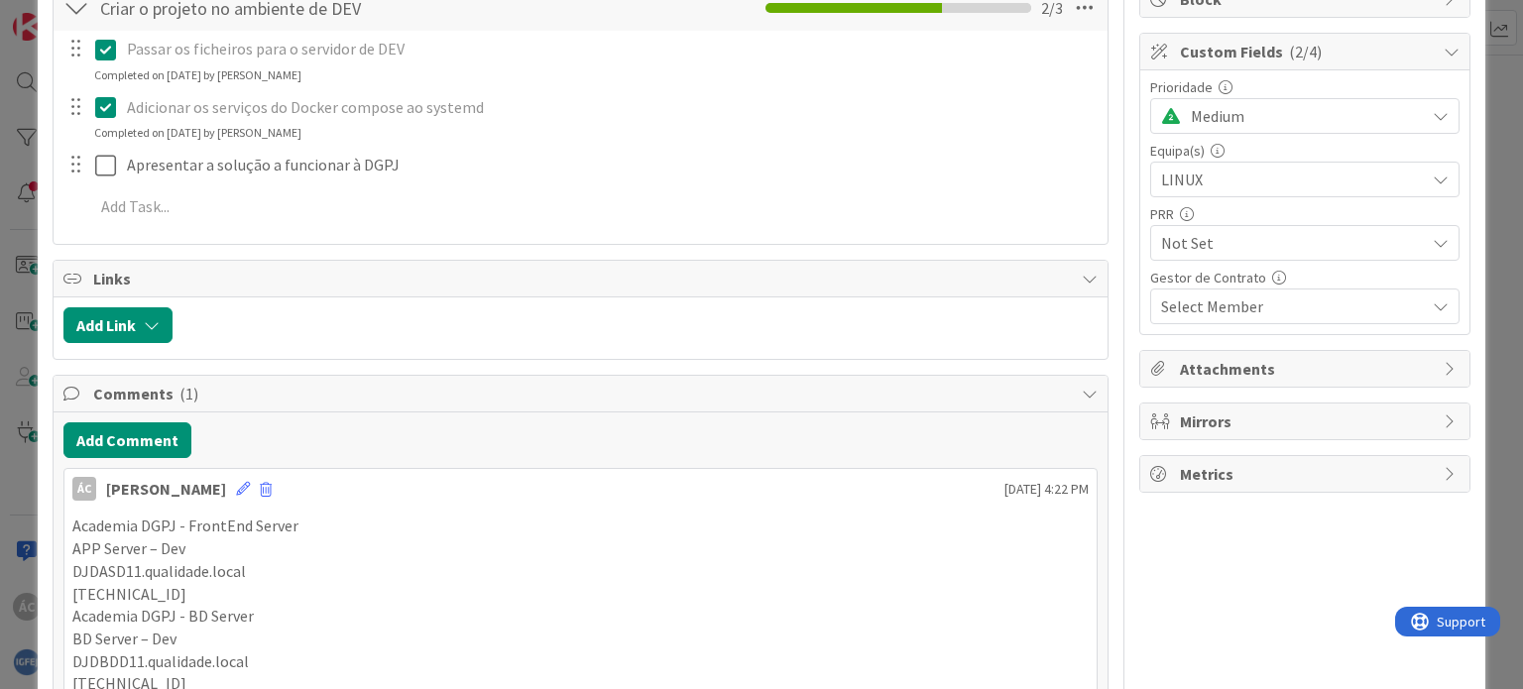
scroll to position [339, 0]
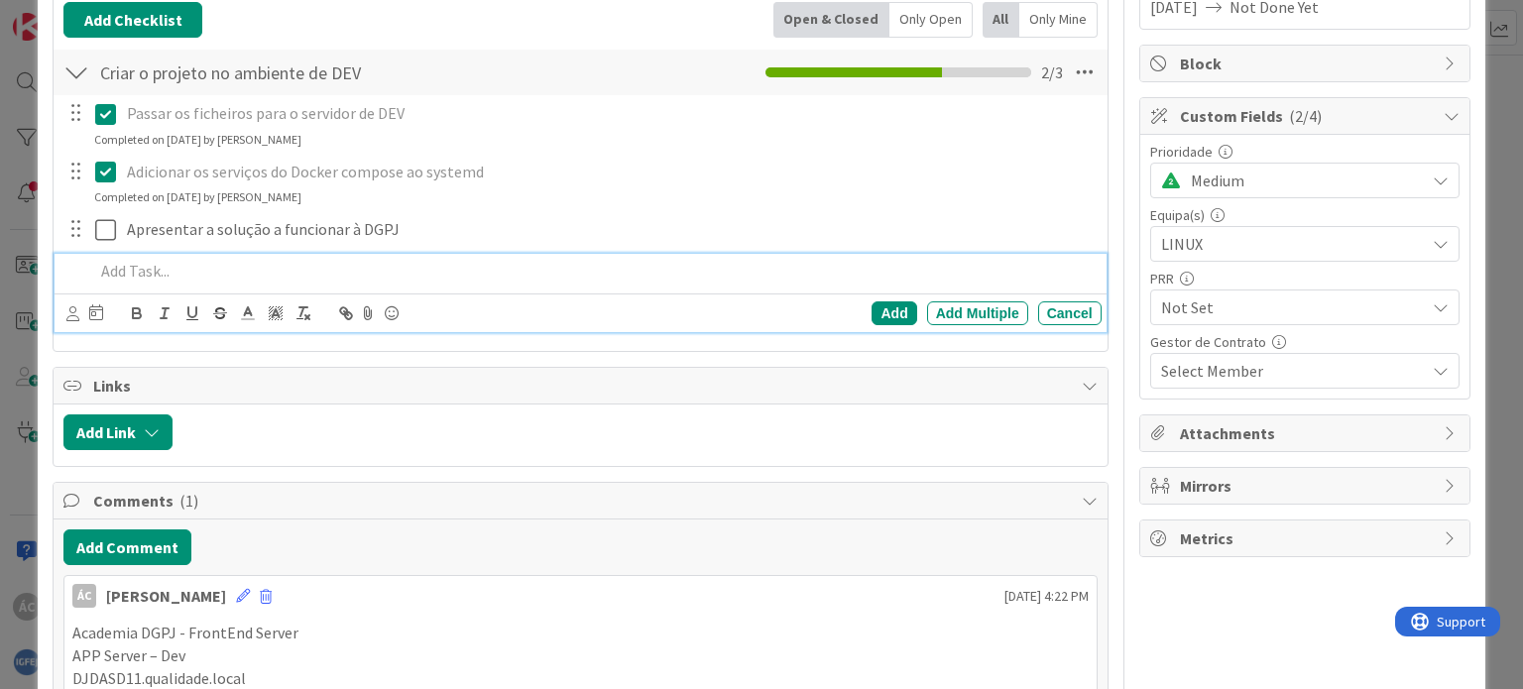
click at [163, 274] on p at bounding box center [593, 271] width 998 height 23
click at [871, 312] on div "Add" at bounding box center [893, 313] width 45 height 24
click at [158, 274] on p at bounding box center [593, 271] width 998 height 23
click at [428, 289] on div "Gerar certificado para o ambiente de Dev URL: Add Add Multiple Cancel" at bounding box center [580, 293] width 1051 height 78
click at [424, 275] on p "Gerar certificado para o ambiente de Dev URL:" at bounding box center [593, 271] width 998 height 23
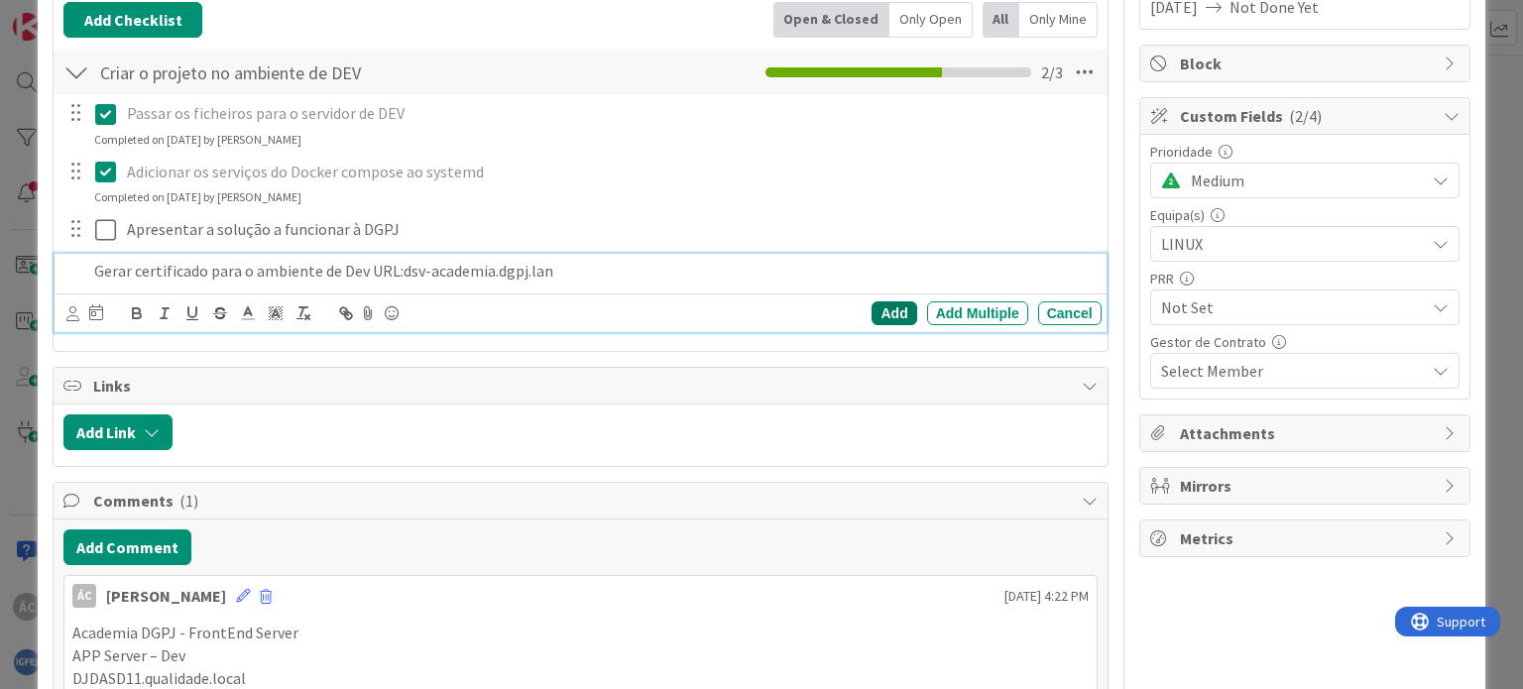
click at [894, 308] on div "Add" at bounding box center [893, 313] width 45 height 24
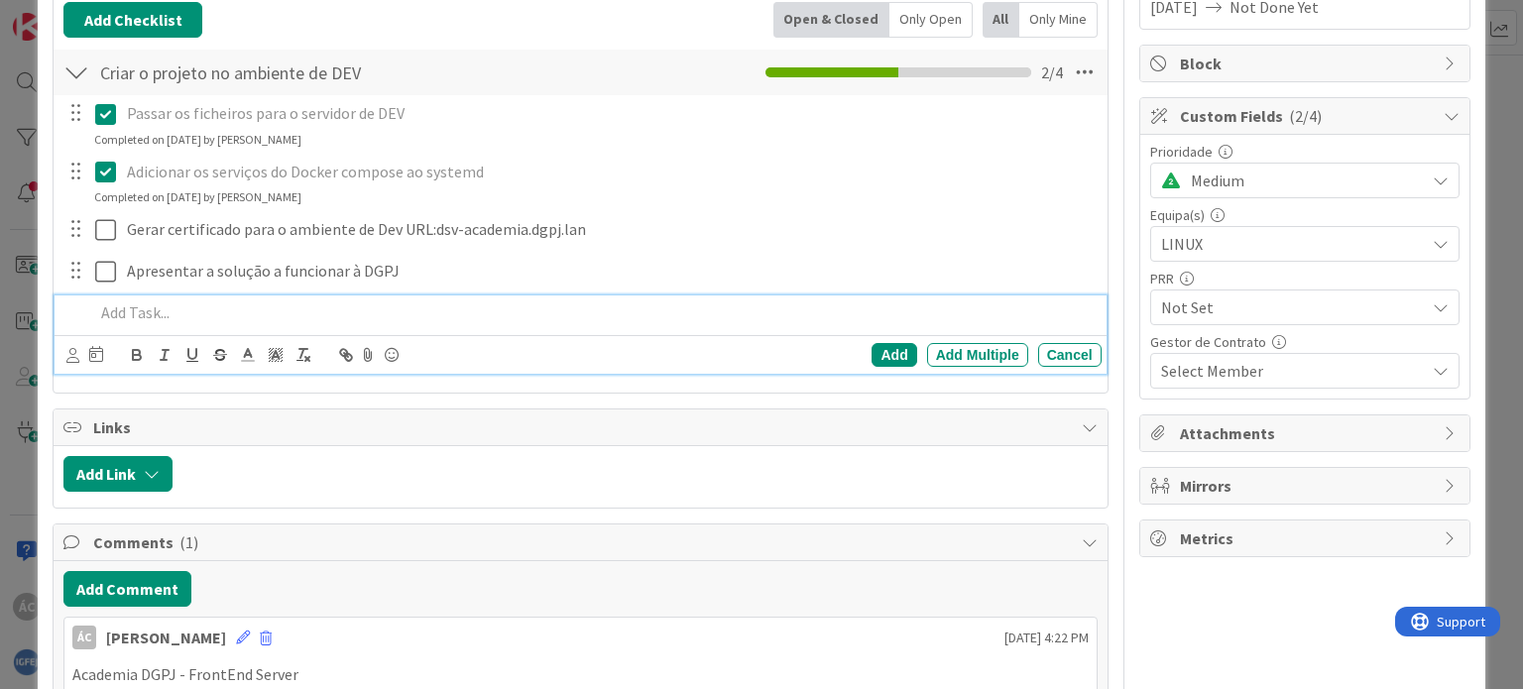
click at [173, 312] on p at bounding box center [593, 312] width 998 height 23
click at [895, 356] on div "Add" at bounding box center [893, 355] width 45 height 24
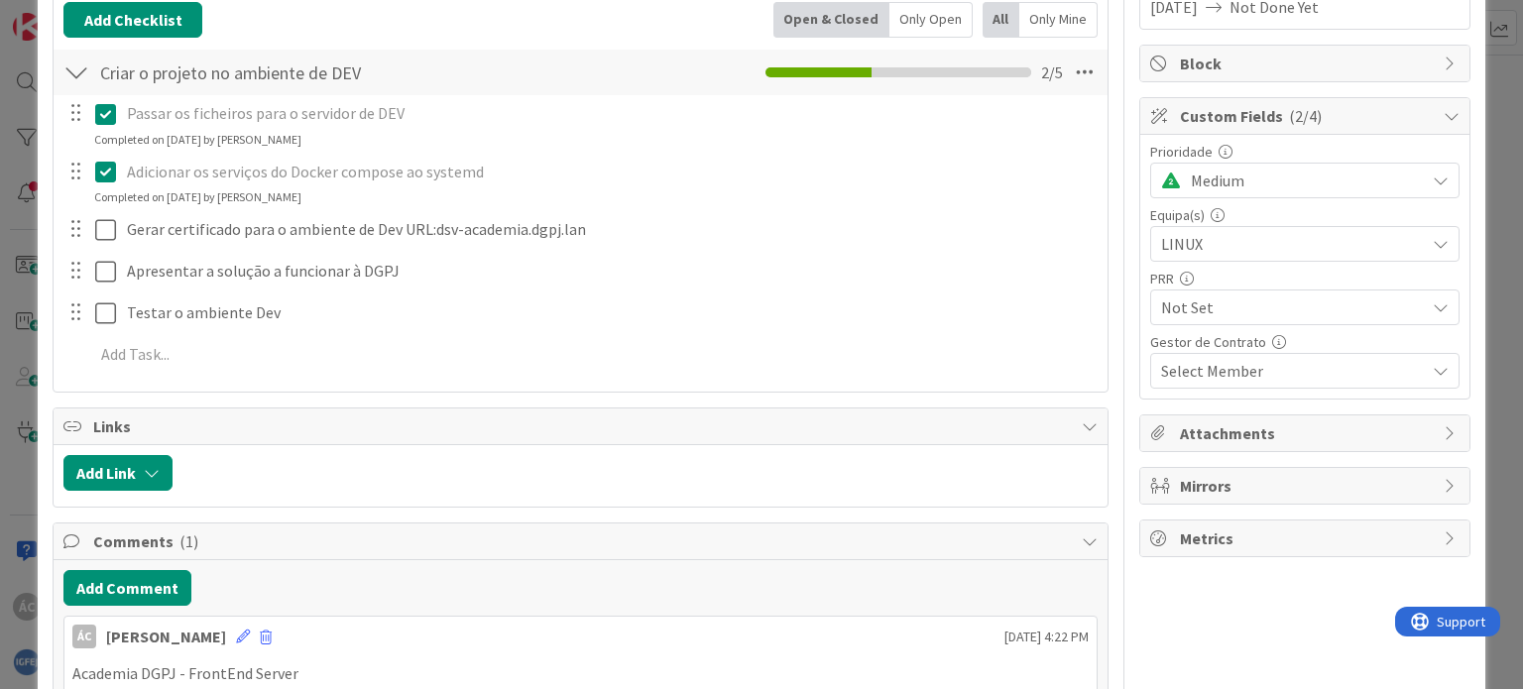
click at [68, 312] on div at bounding box center [75, 312] width 26 height 30
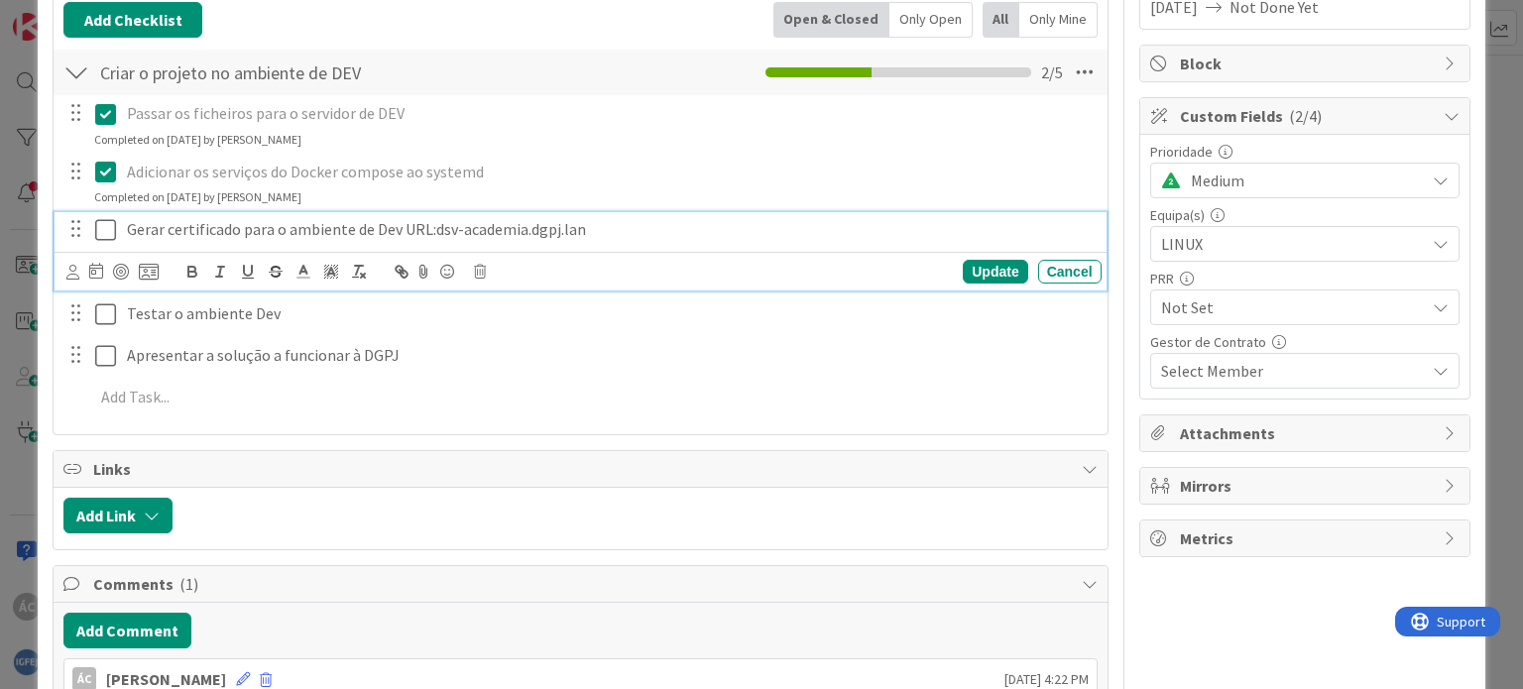
click at [95, 234] on icon at bounding box center [110, 230] width 30 height 24
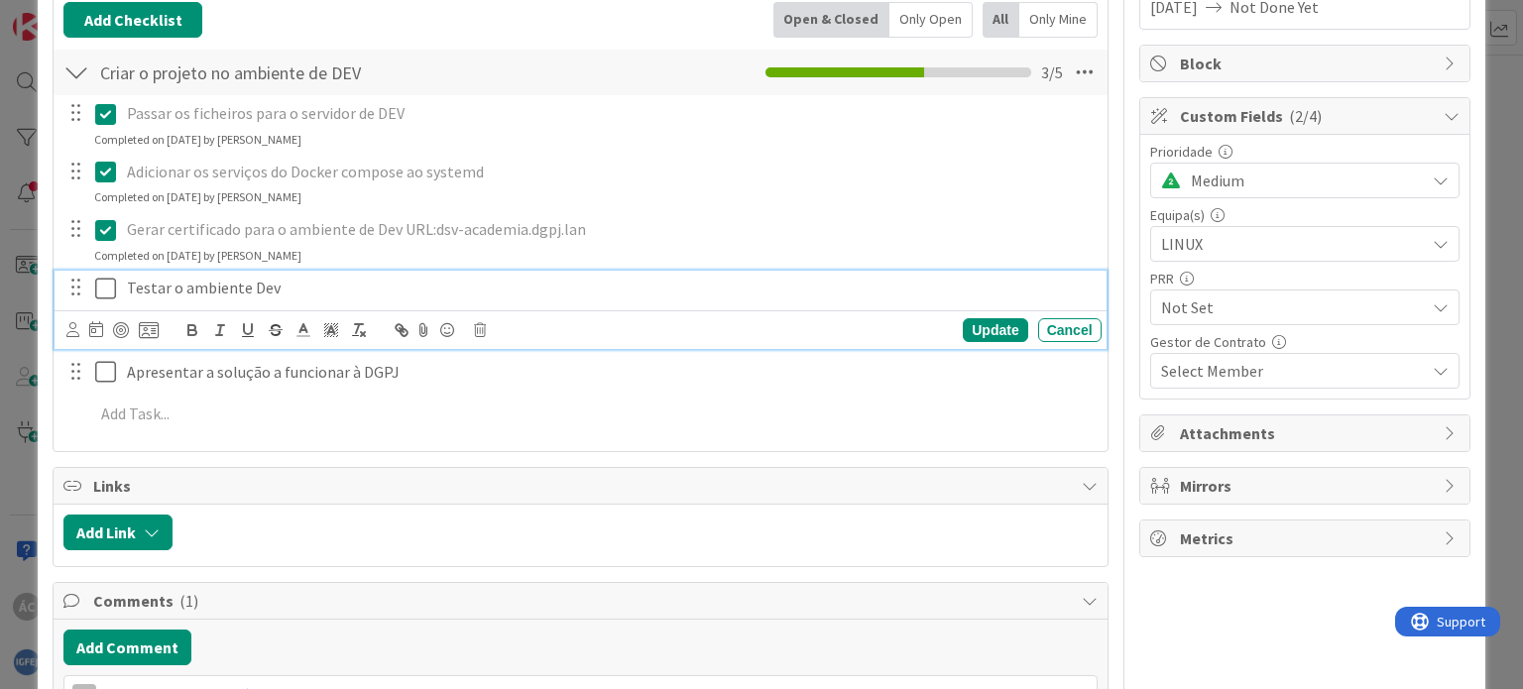
click at [99, 285] on icon at bounding box center [110, 289] width 30 height 24
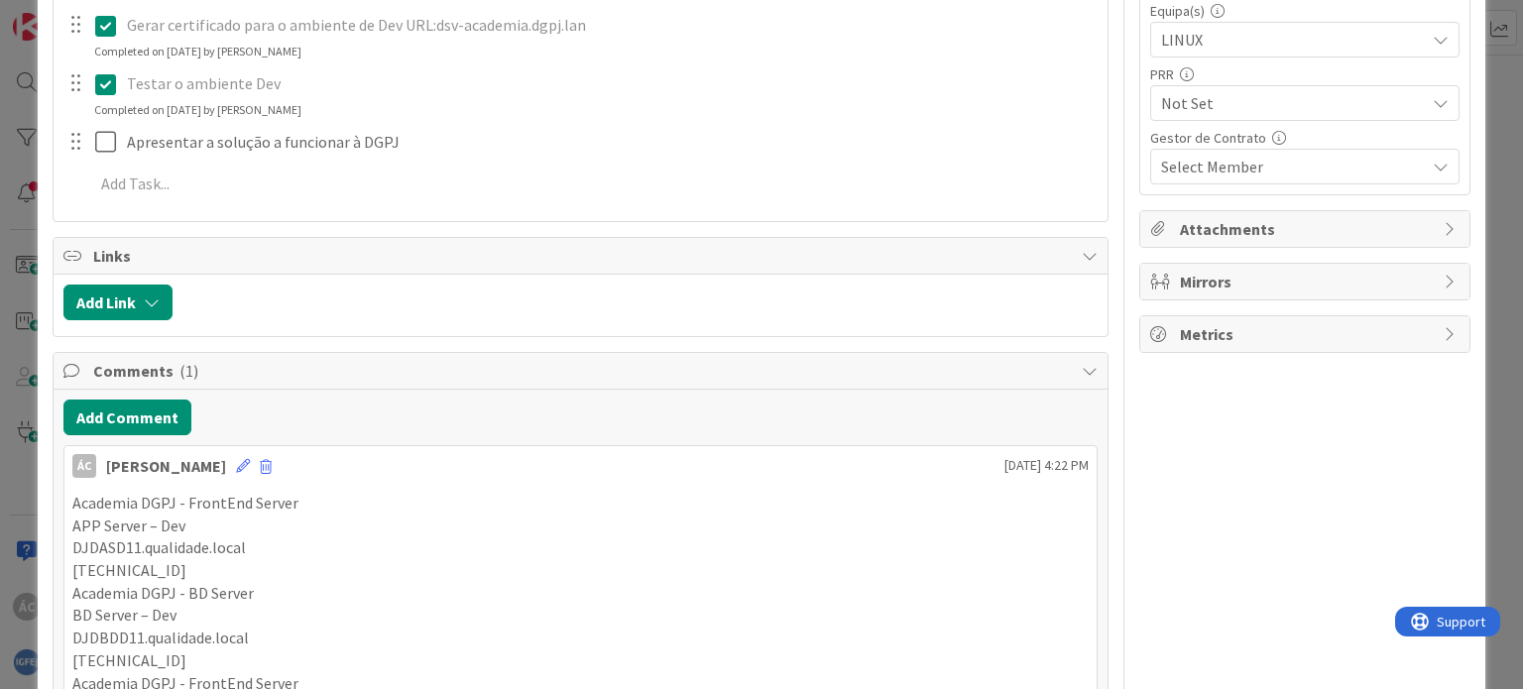
scroll to position [637, 0]
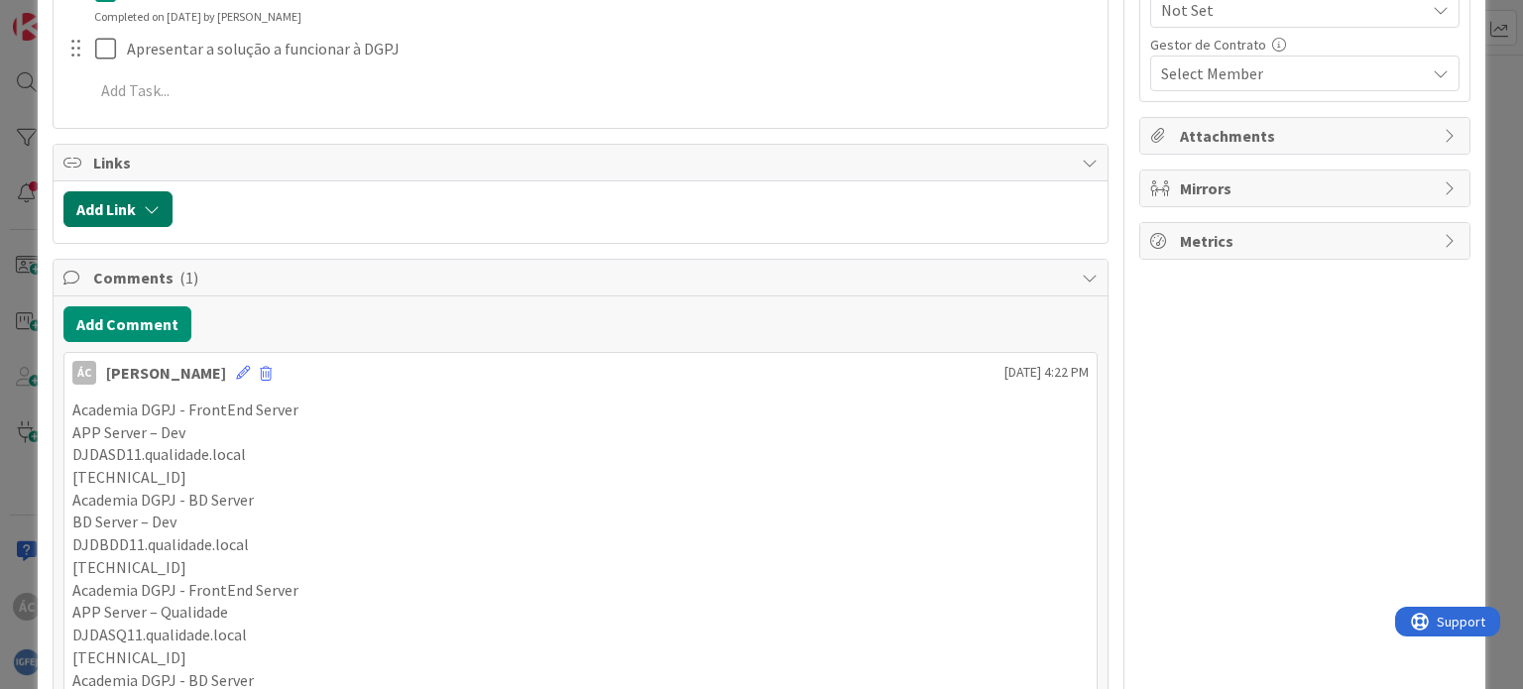
click at [146, 201] on icon "button" at bounding box center [152, 209] width 16 height 16
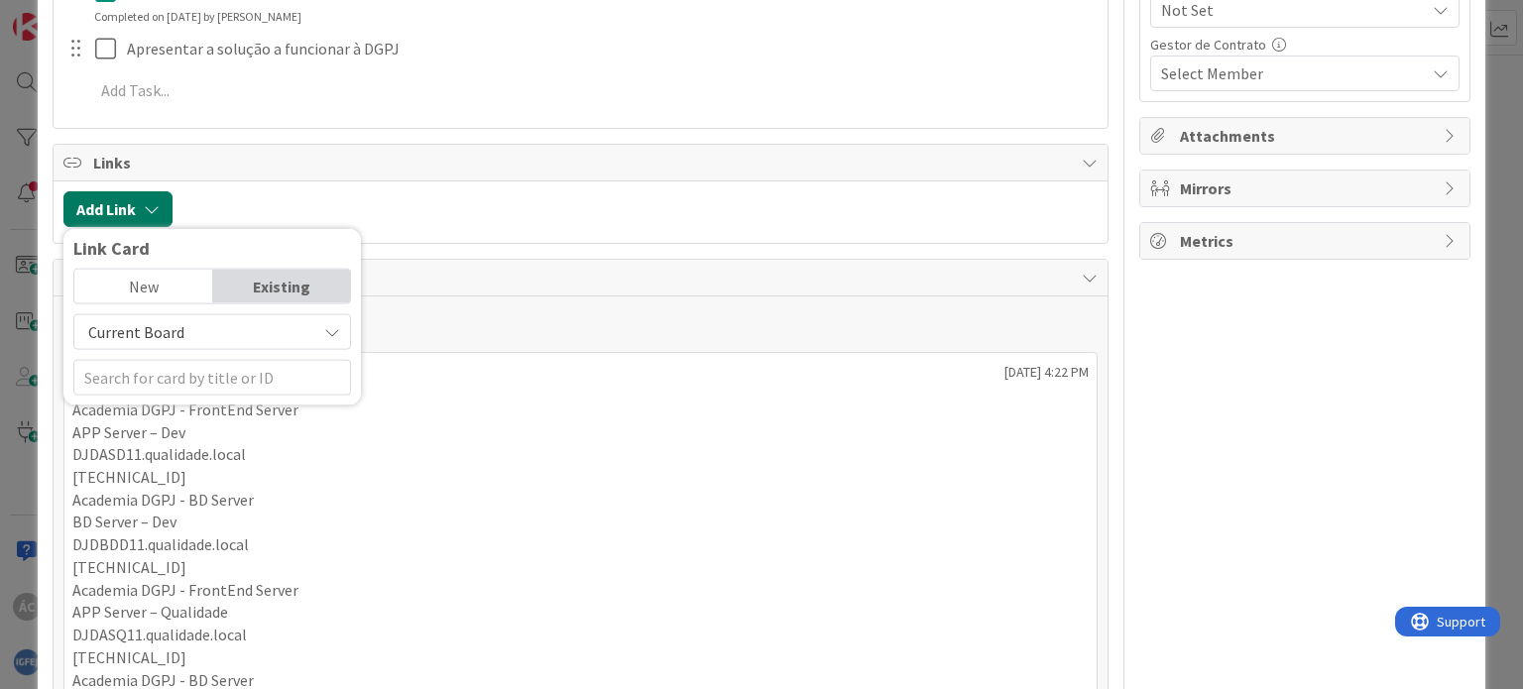
click at [146, 201] on icon "button" at bounding box center [152, 209] width 16 height 16
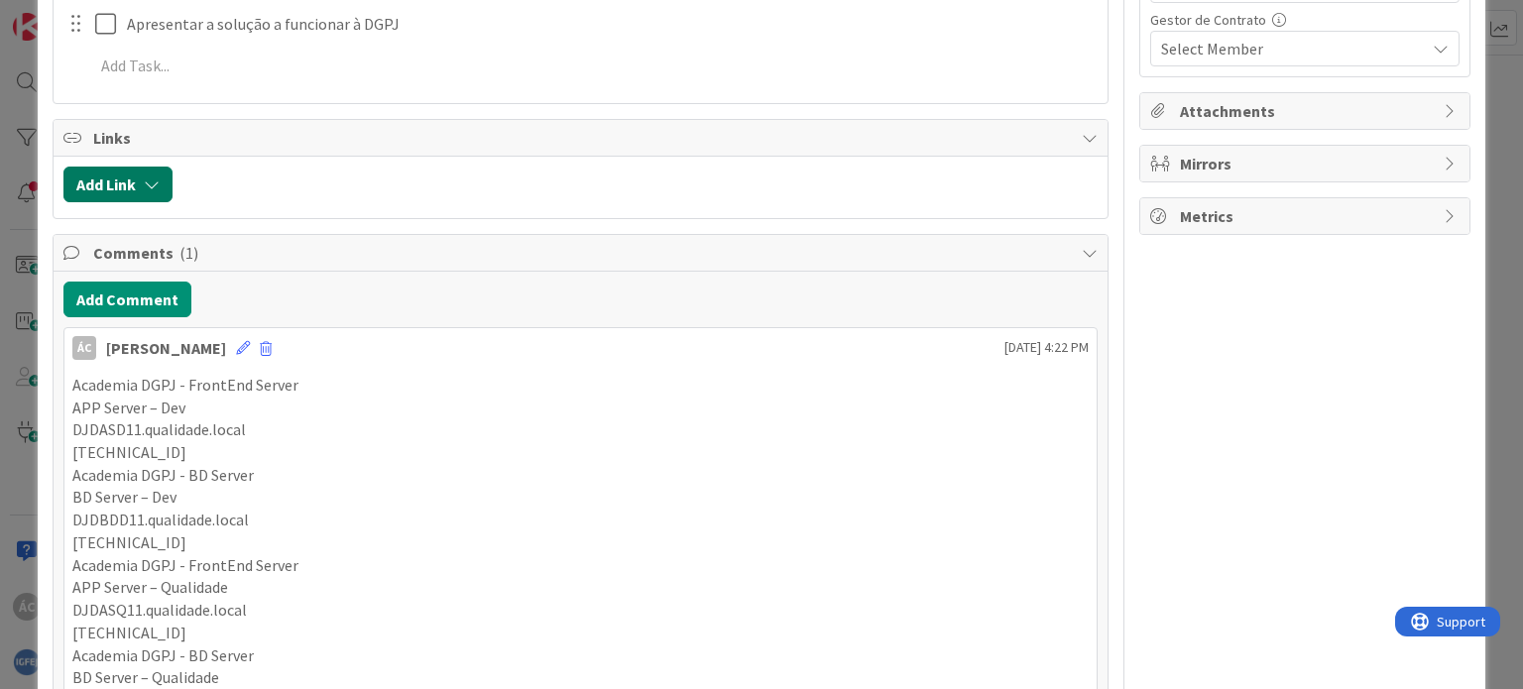
scroll to position [653, 0]
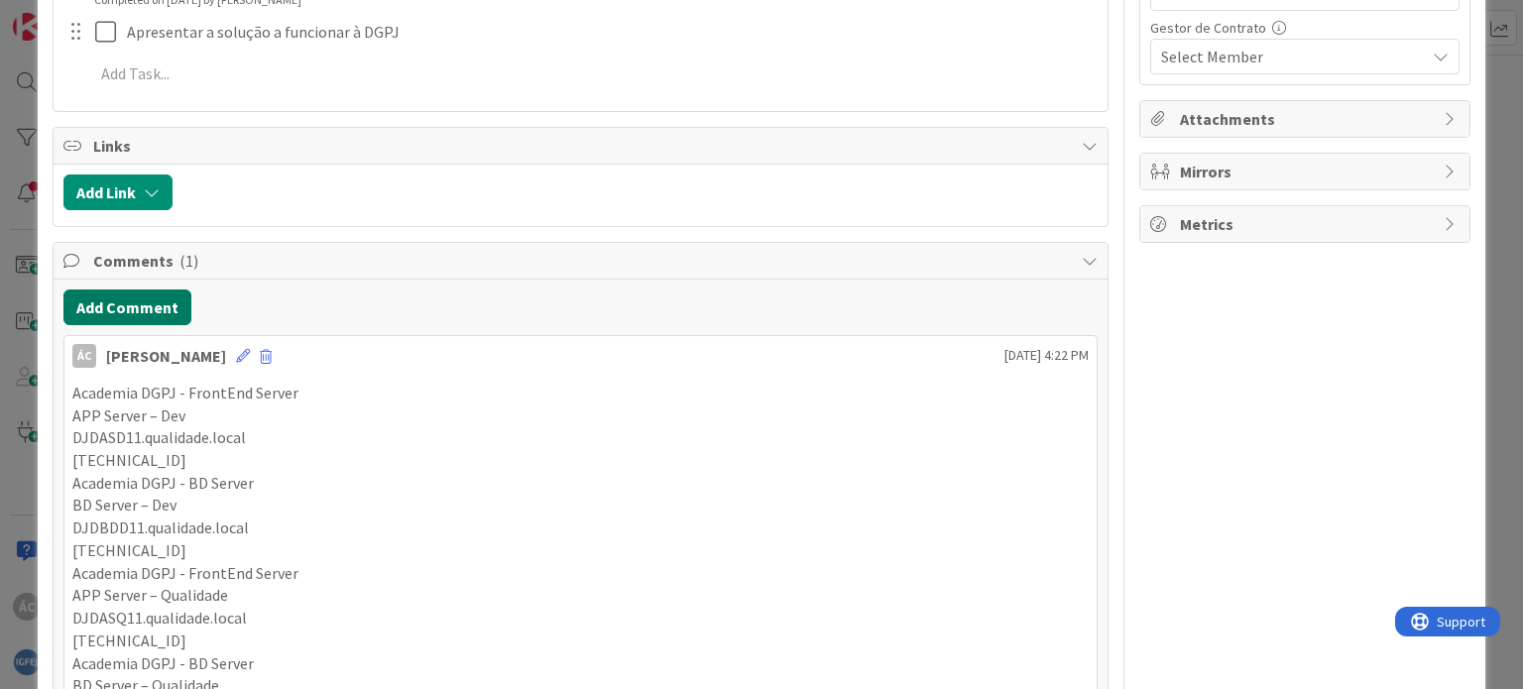
click at [136, 300] on button "Add Comment" at bounding box center [127, 308] width 128 height 36
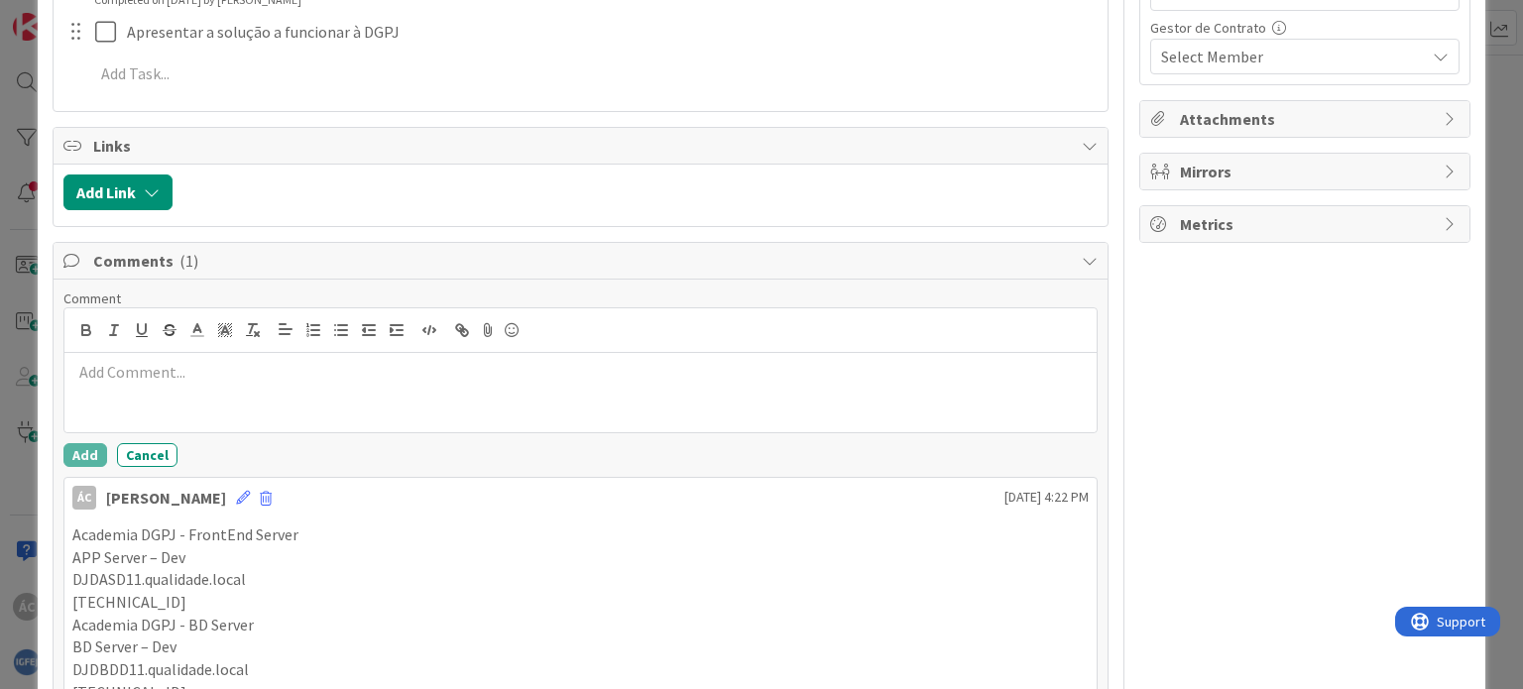
click at [123, 388] on div at bounding box center [579, 392] width 1031 height 79
click at [83, 450] on button "Add" at bounding box center [85, 455] width 44 height 24
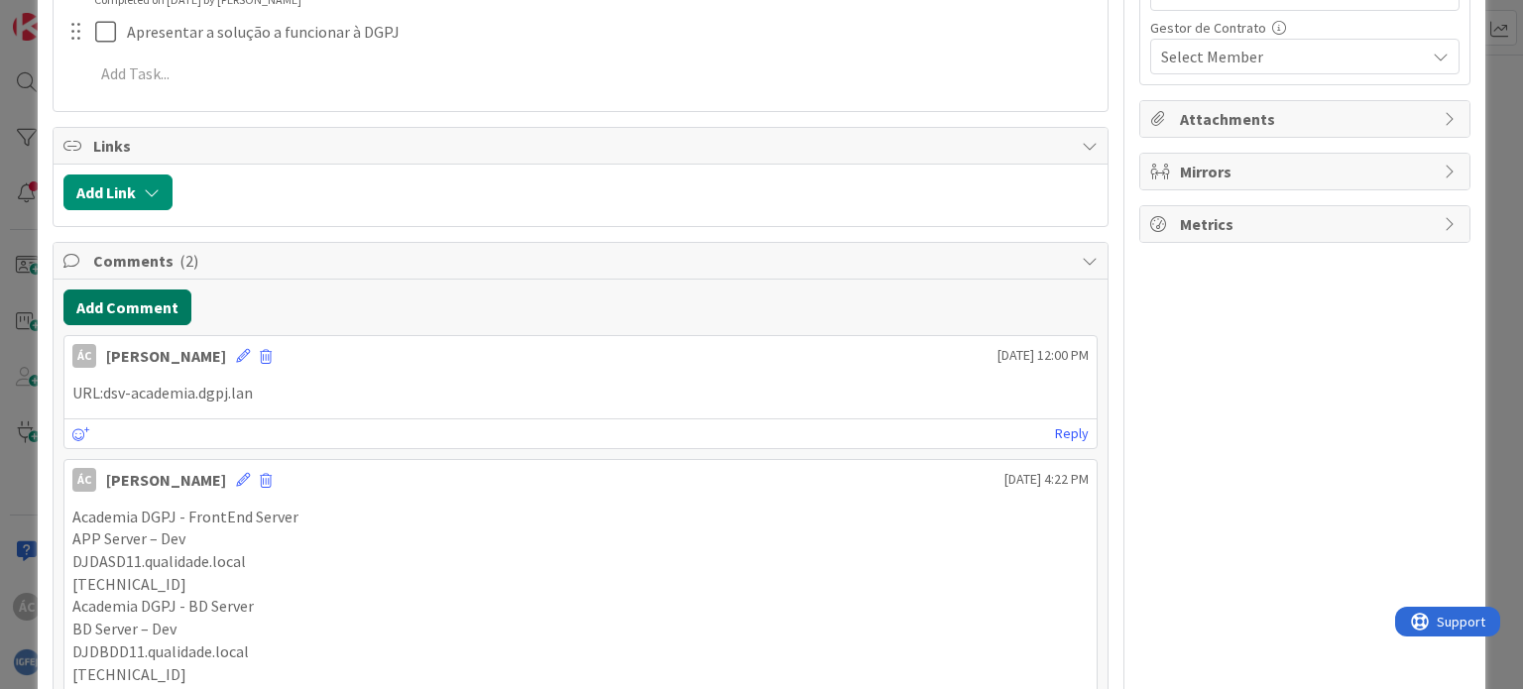
click at [167, 300] on button "Add Comment" at bounding box center [127, 308] width 128 height 36
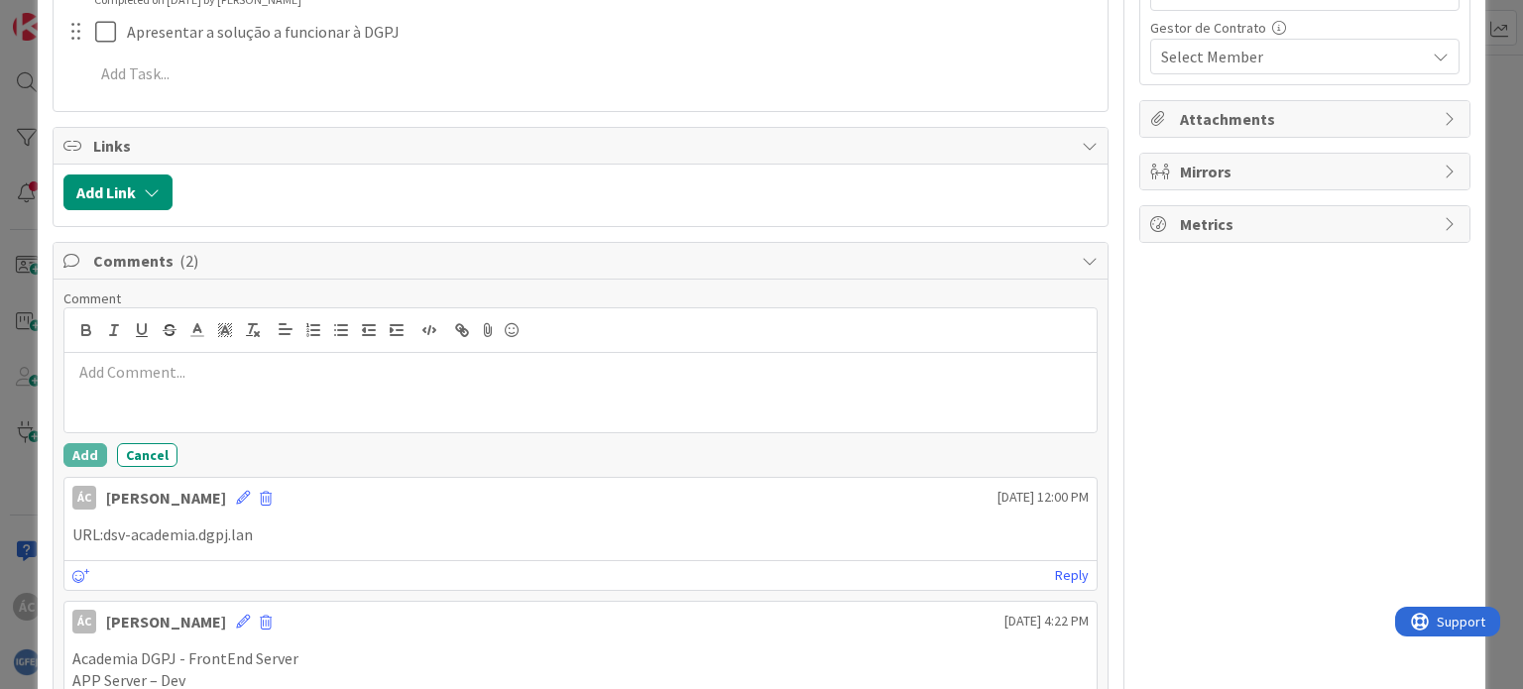
click at [139, 390] on div at bounding box center [579, 392] width 1031 height 79
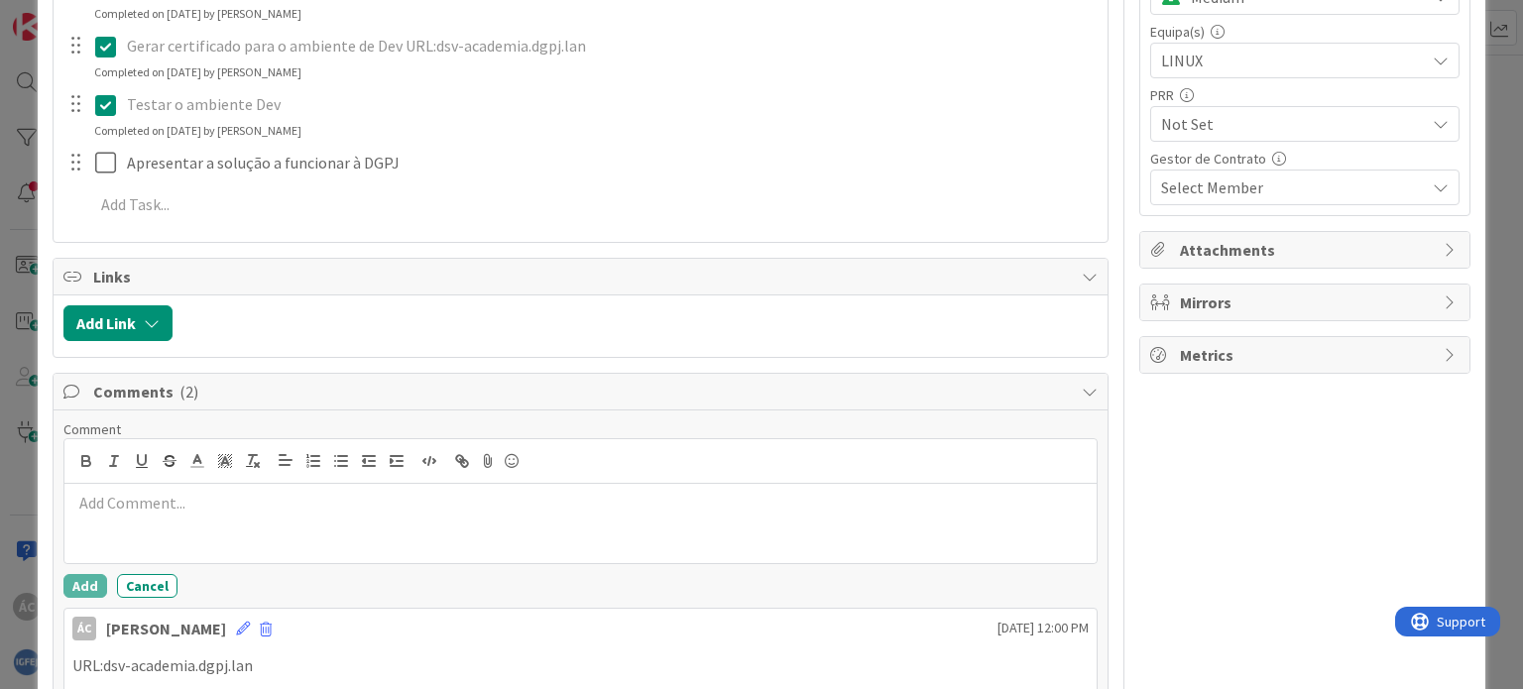
scroll to position [554, 0]
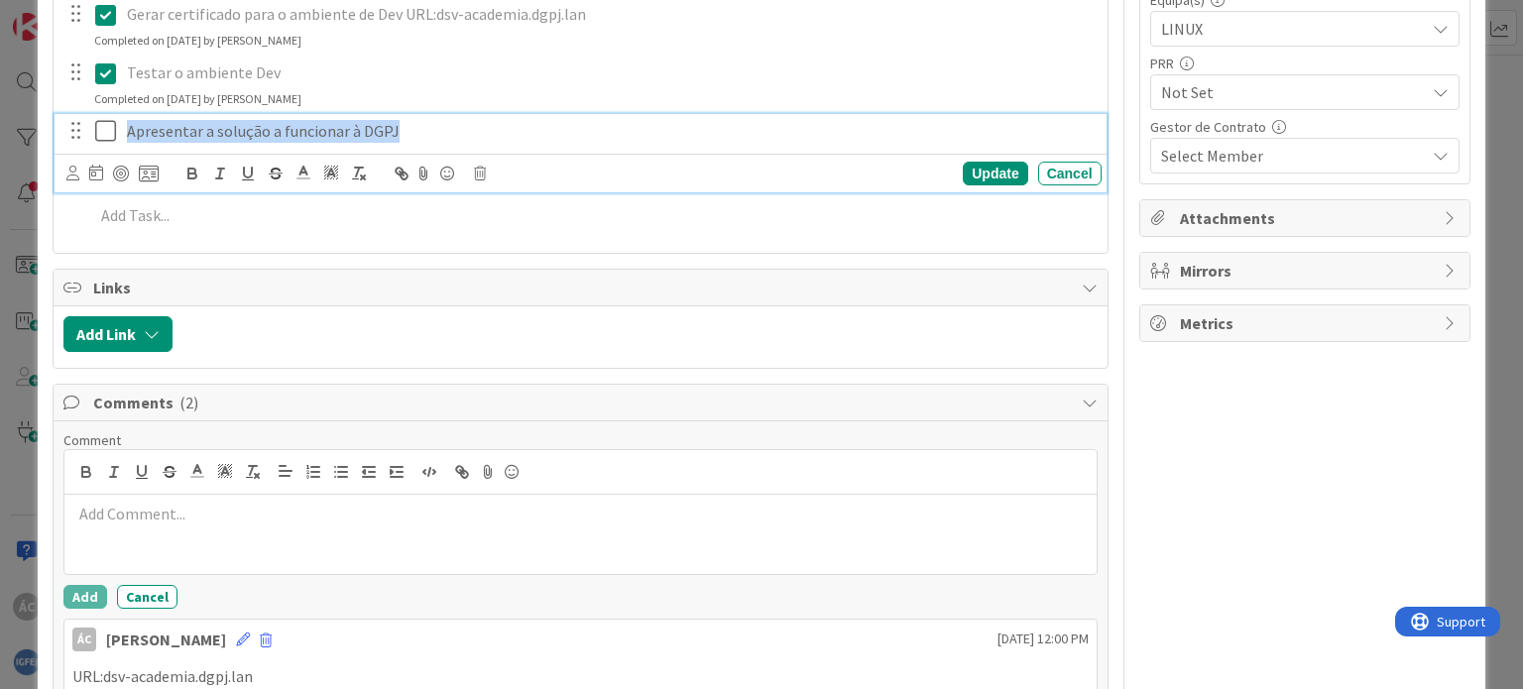
drag, startPoint x: 397, startPoint y: 127, endPoint x: 124, endPoint y: 127, distance: 272.7
click at [124, 127] on div "Apresentar a solução a funcionar à DGPJ" at bounding box center [610, 131] width 983 height 35
copy p "Apresentar a solução a funcionar à DGPJ"
click at [139, 503] on p at bounding box center [579, 514] width 1015 height 23
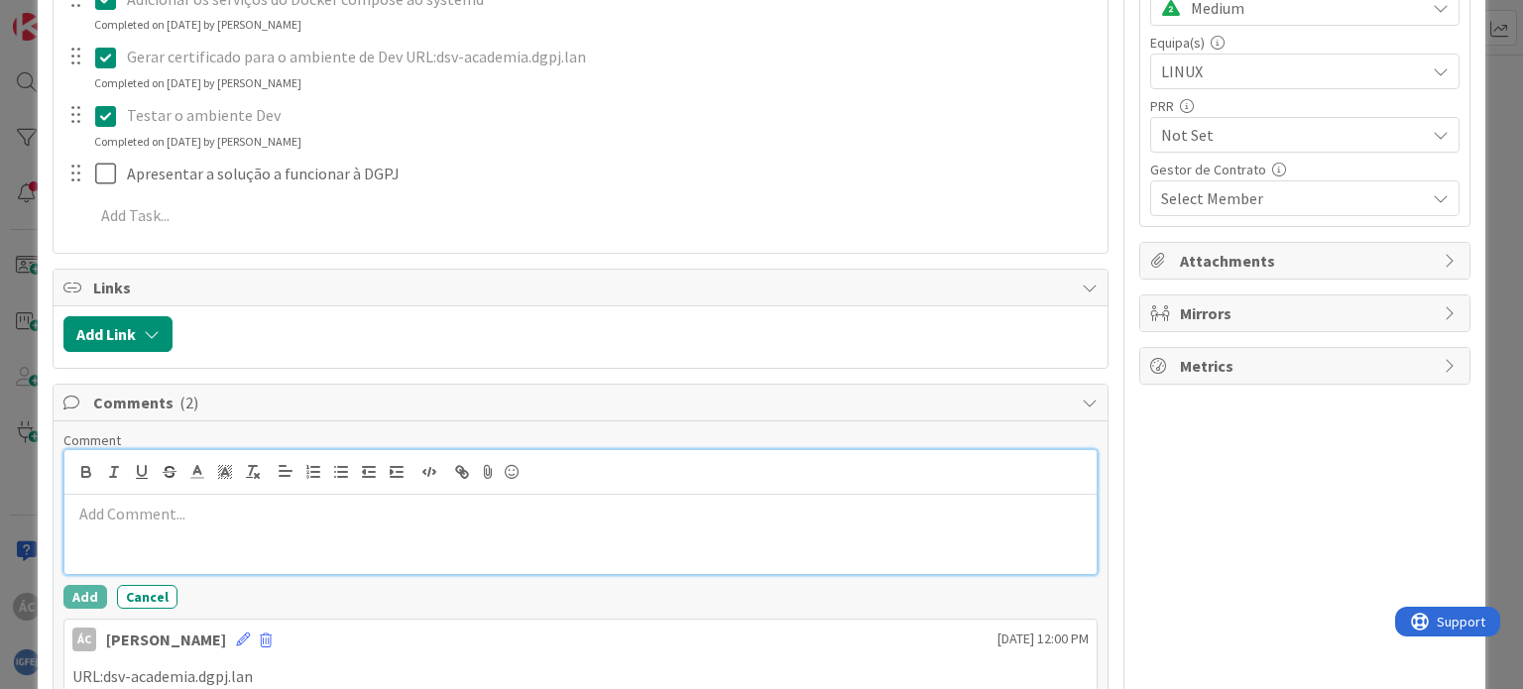
paste div
drag, startPoint x: 404, startPoint y: 515, endPoint x: 47, endPoint y: 504, distance: 357.1
click at [47, 504] on div "ID 1919 [DSST]🎽Gestão Equipas [LINUX] In Progress Title 17 / 128 DGPJ - Docker …" at bounding box center [761, 394] width 1447 height 1756
click at [93, 586] on button "Add" at bounding box center [85, 597] width 44 height 24
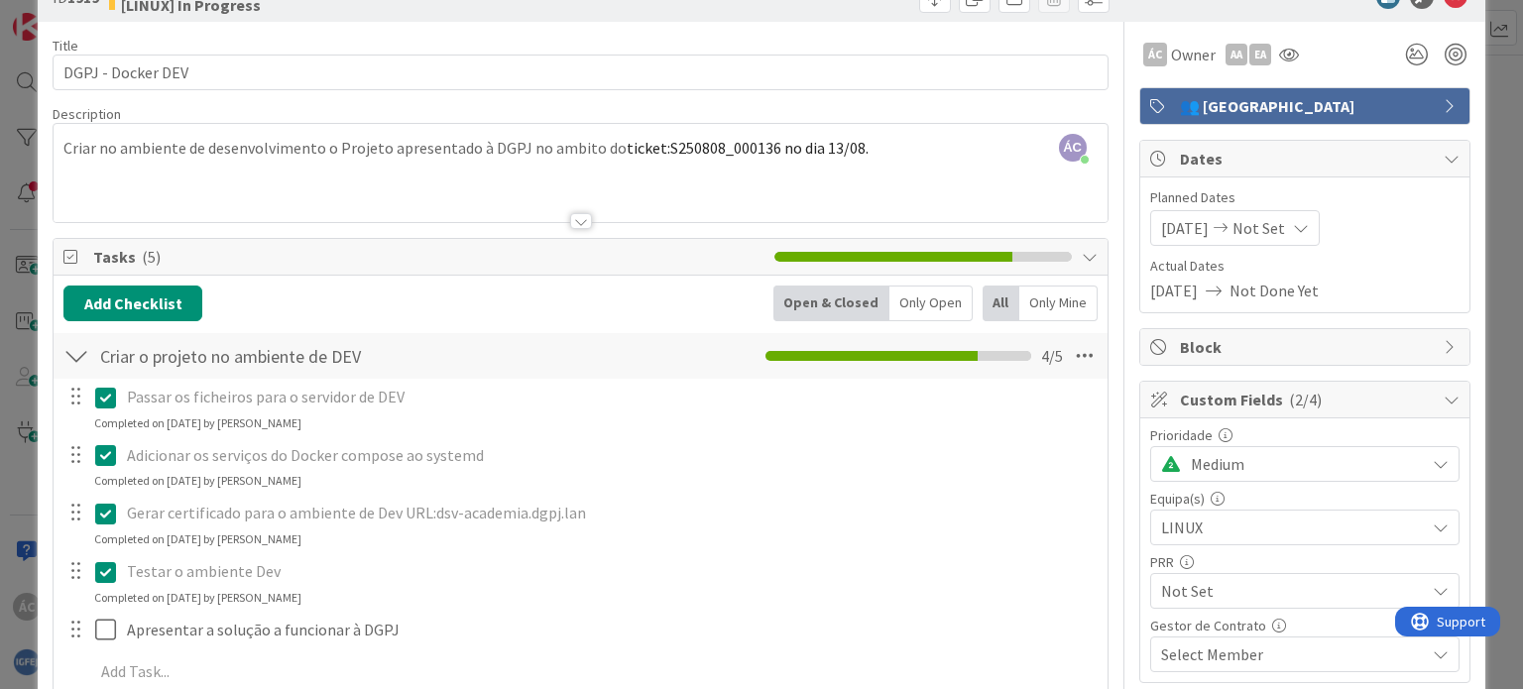
scroll to position [0, 0]
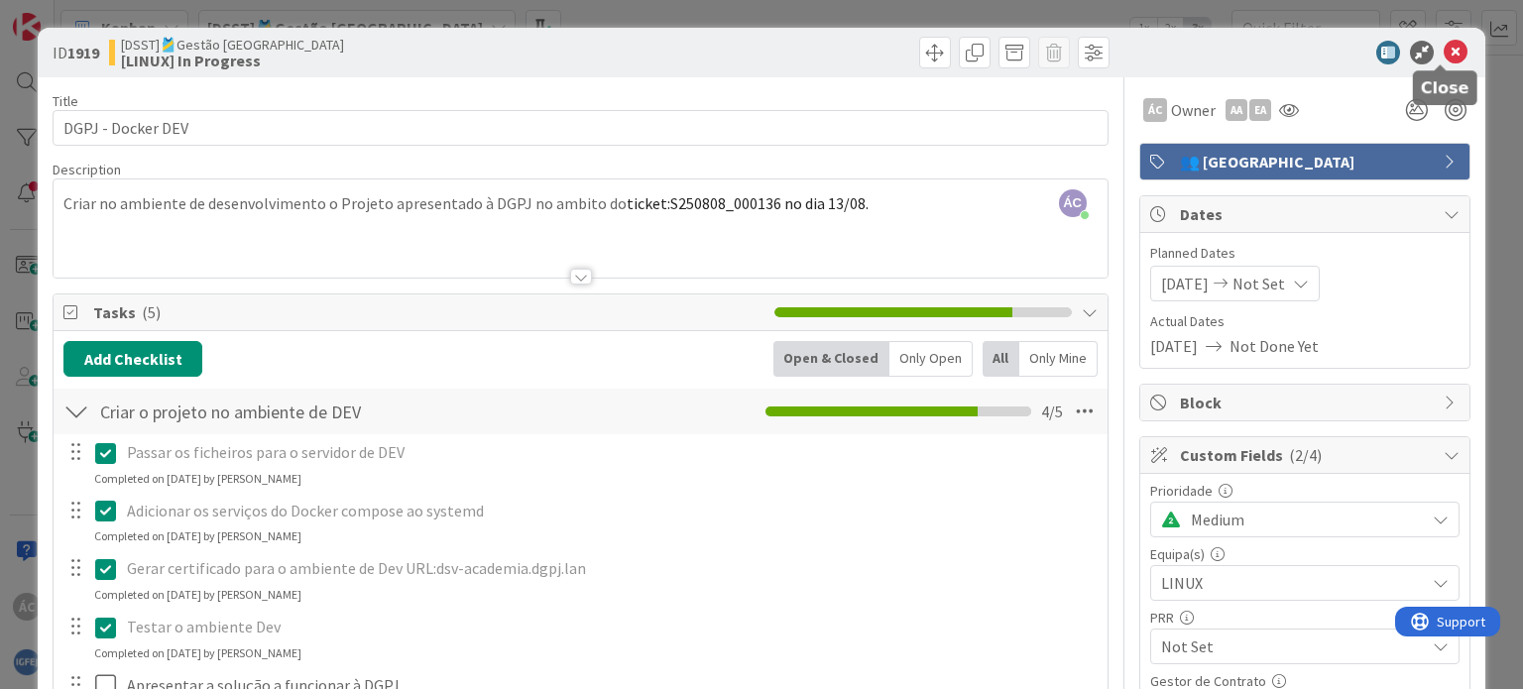
click at [1445, 47] on icon at bounding box center [1456, 53] width 24 height 24
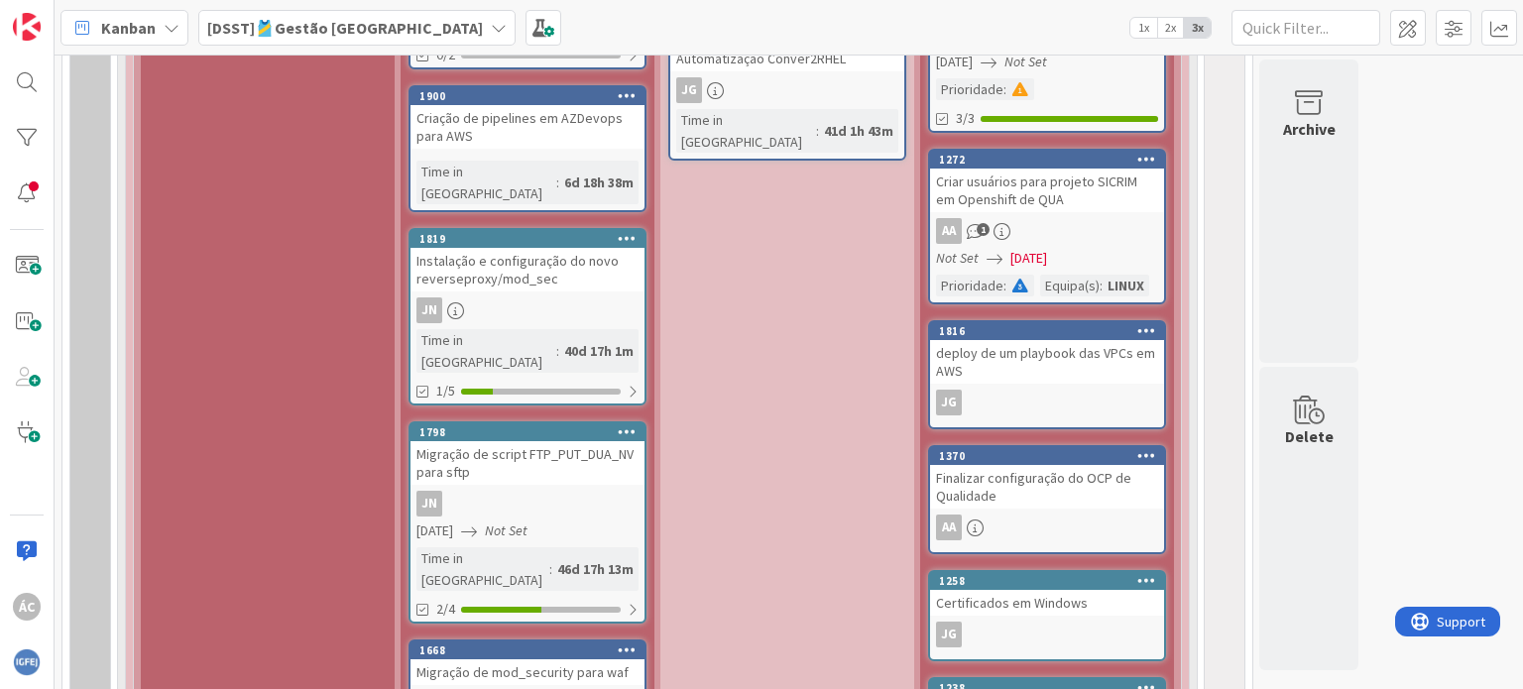
scroll to position [2082, 0]
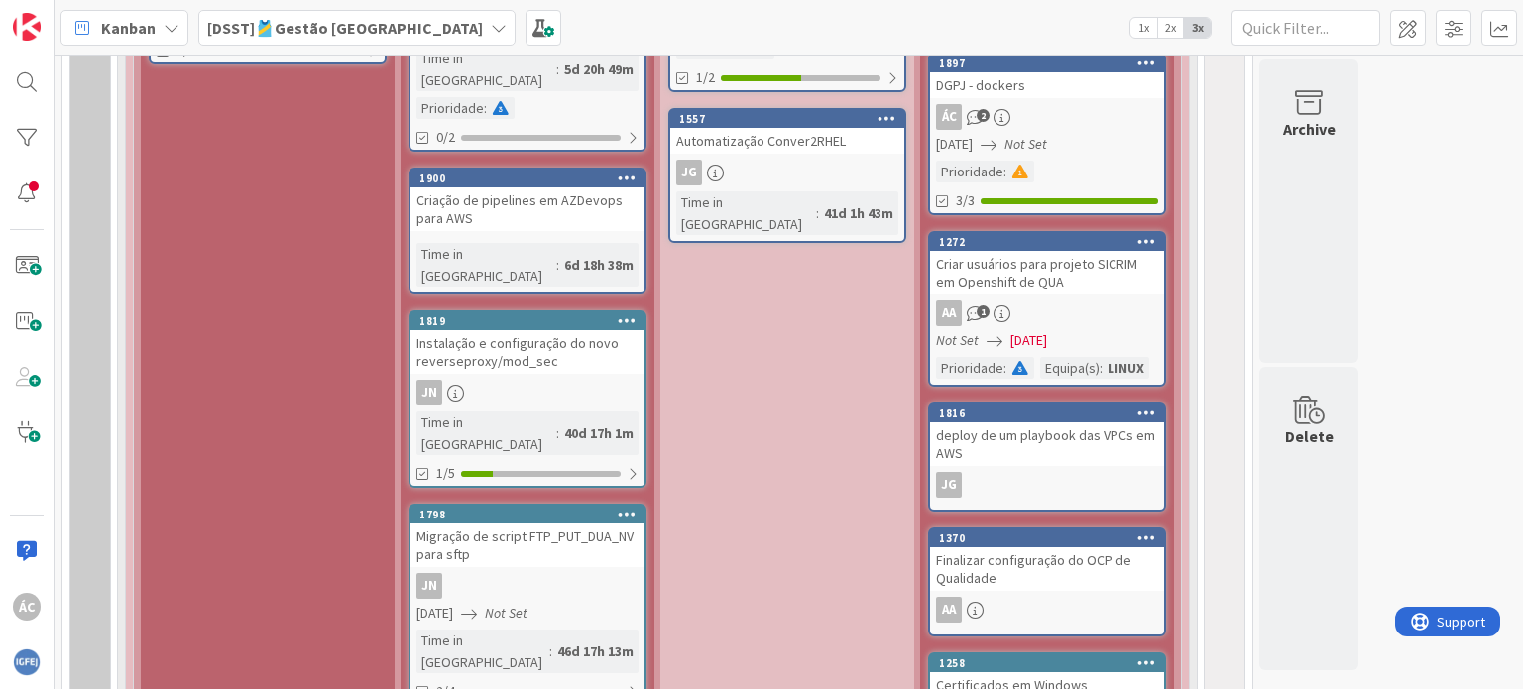
click at [789, 348] on div "[LINUX] Paused Add Card... 1677 Implementação de novos reverse proxy JN Time in…" at bounding box center [787, 463] width 254 height 1662
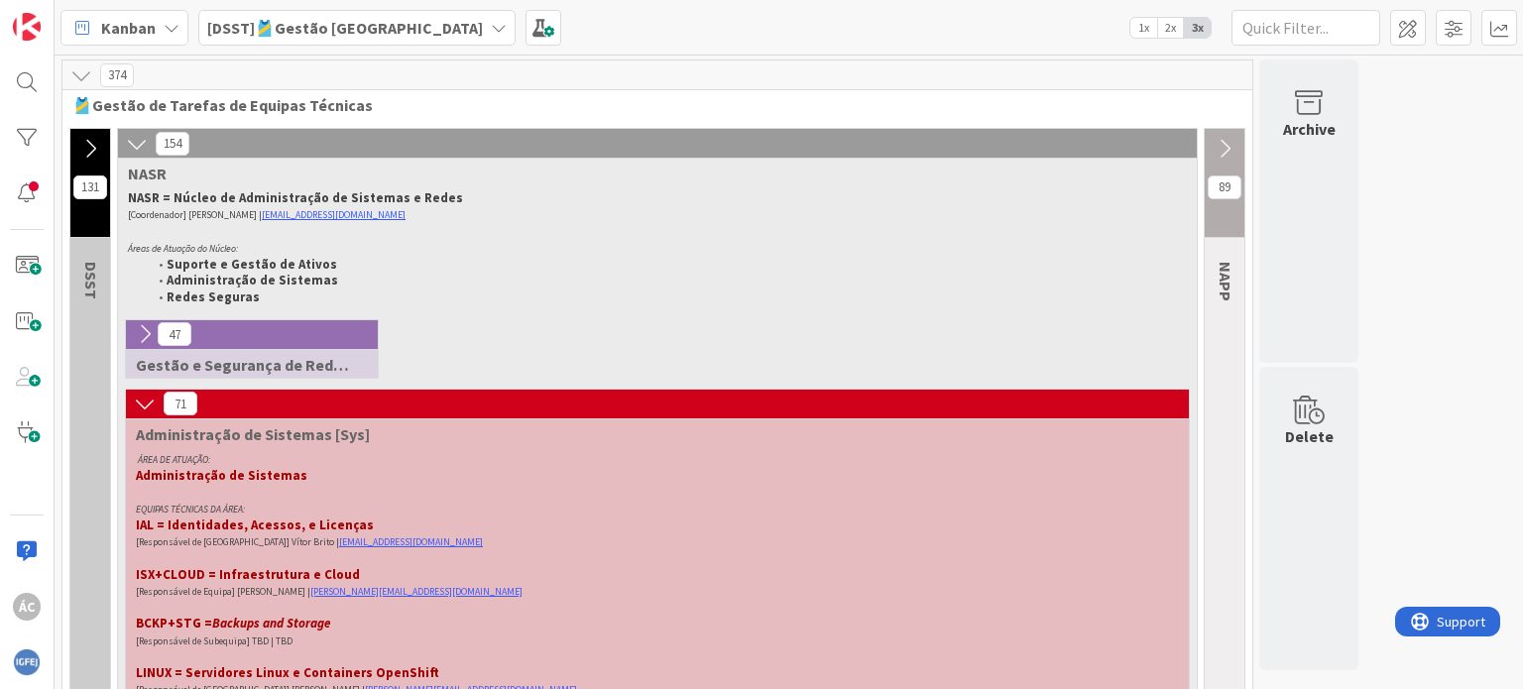
scroll to position [0, 0]
